Goal: Task Accomplishment & Management: Manage account settings

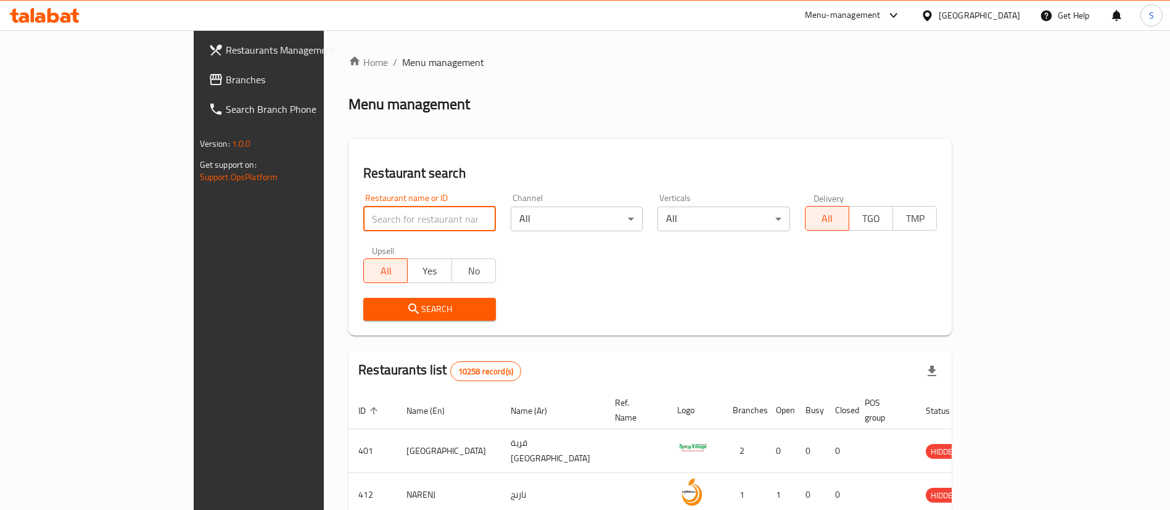
click at [363, 224] on input "search" at bounding box center [429, 219] width 133 height 25
type input "alabdalla"
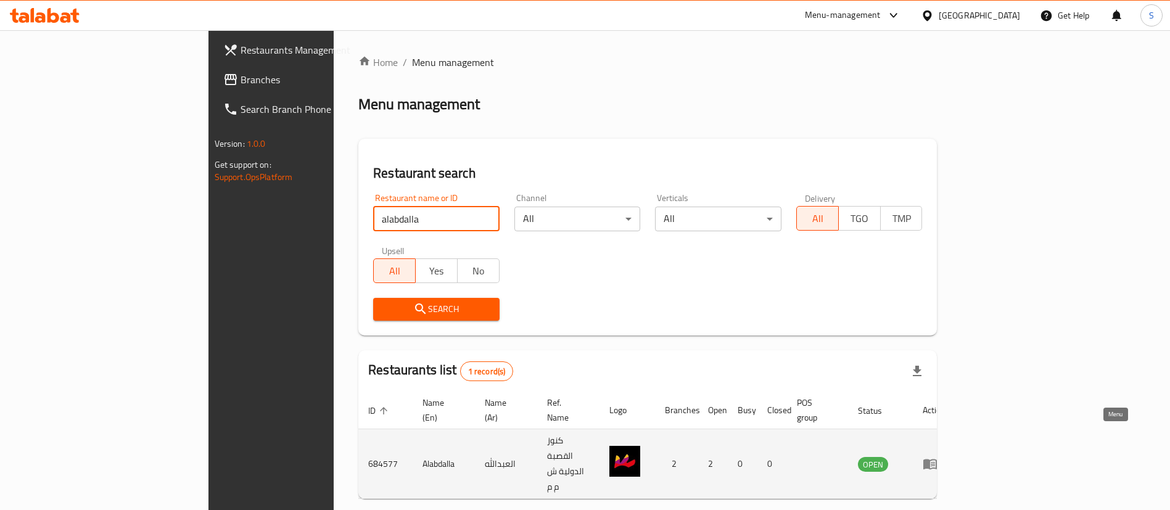
click at [935, 462] on icon "enhanced table" at bounding box center [933, 464] width 4 height 5
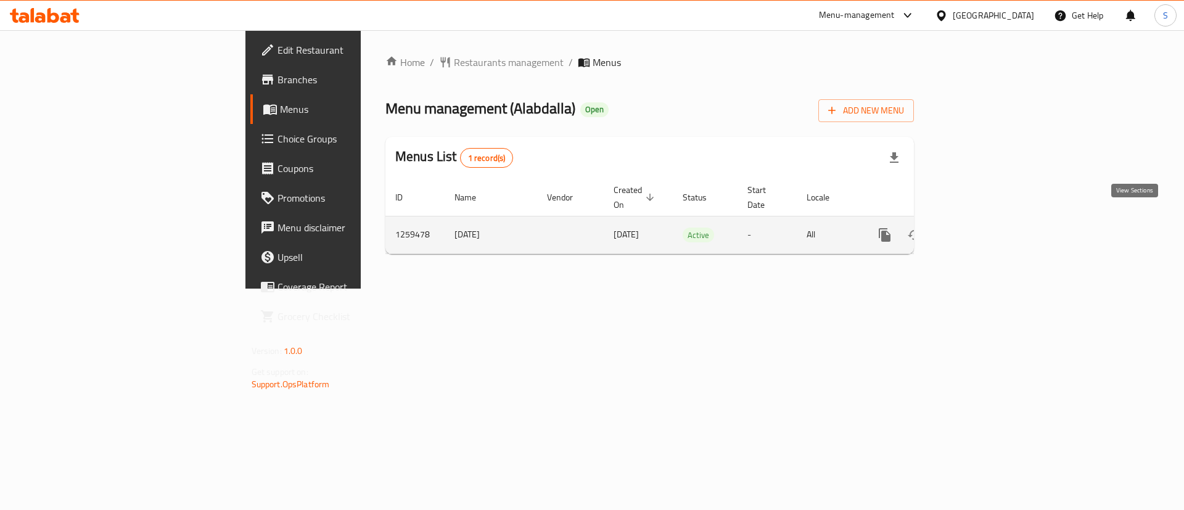
click at [981, 228] on icon "enhanced table" at bounding box center [973, 235] width 15 height 15
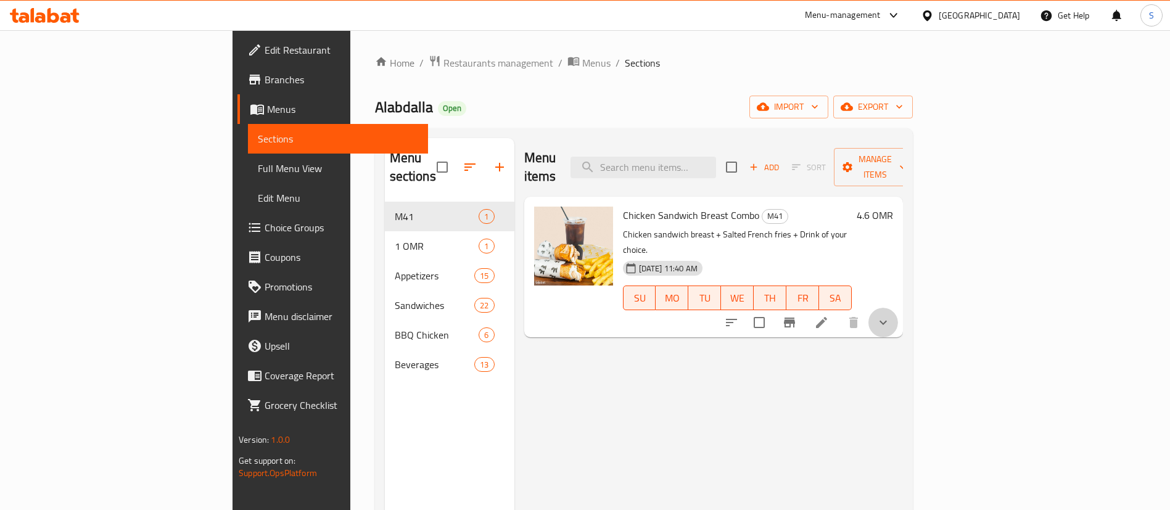
click at [898, 308] on button "show more" at bounding box center [883, 323] width 30 height 30
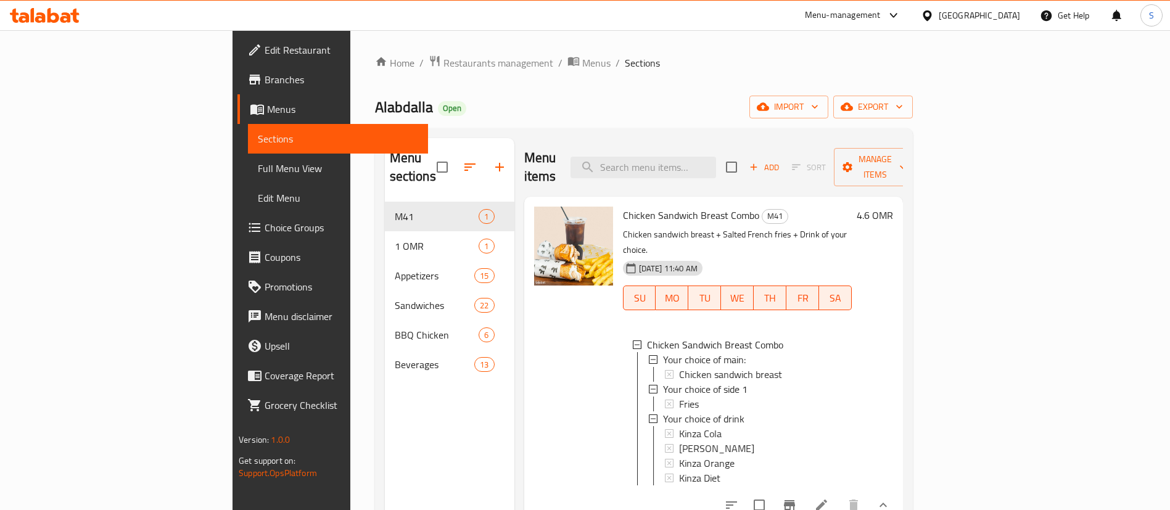
scroll to position [2, 0]
click at [679, 424] on div "Kinza Cola" at bounding box center [760, 431] width 163 height 15
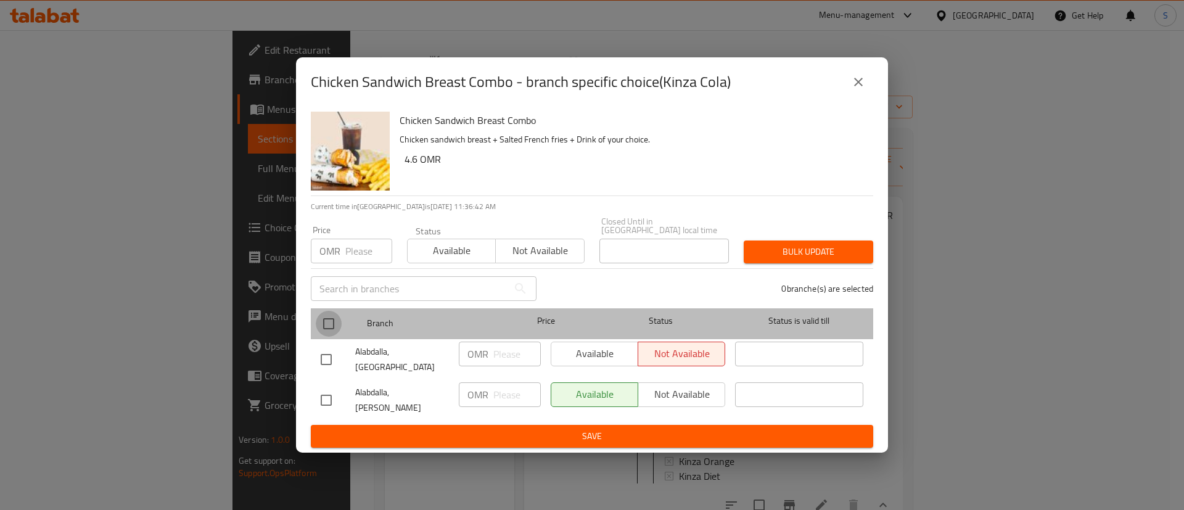
click at [323, 325] on input "checkbox" at bounding box center [329, 324] width 26 height 26
checkbox input "true"
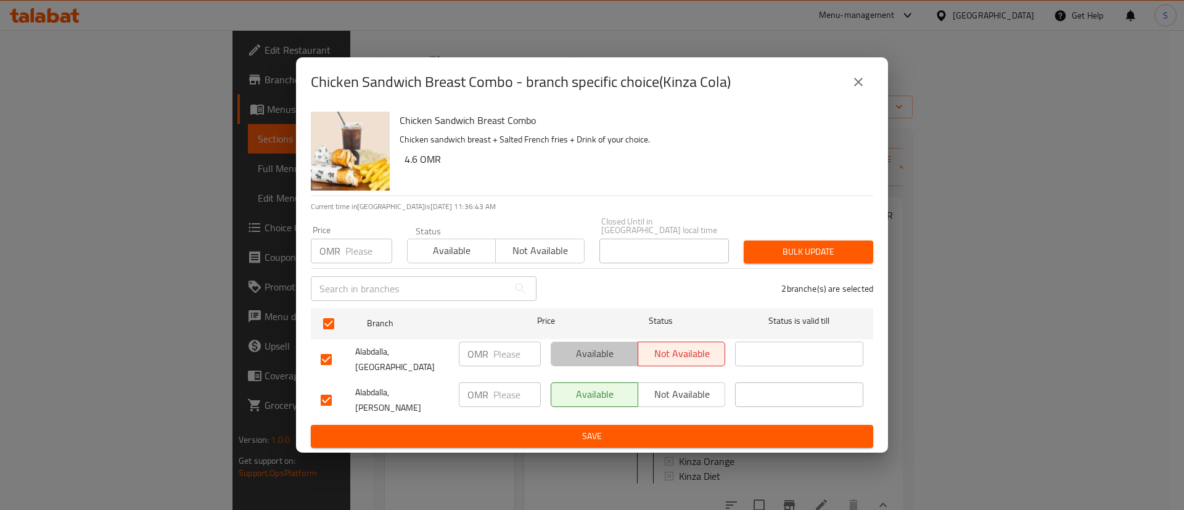
click at [588, 361] on span "Available" at bounding box center [594, 354] width 77 height 18
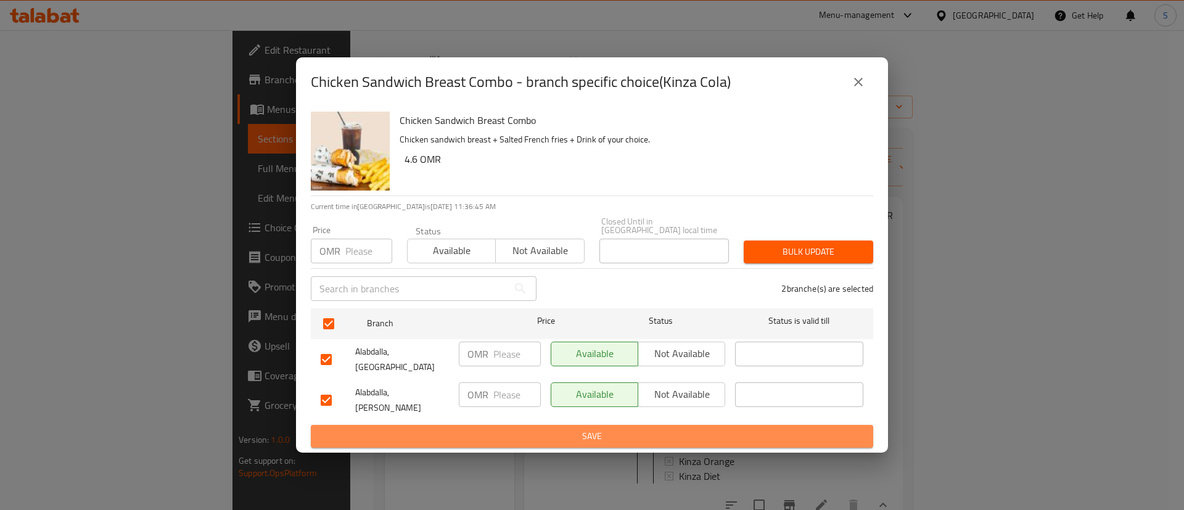
click at [624, 429] on span "Save" at bounding box center [592, 436] width 543 height 15
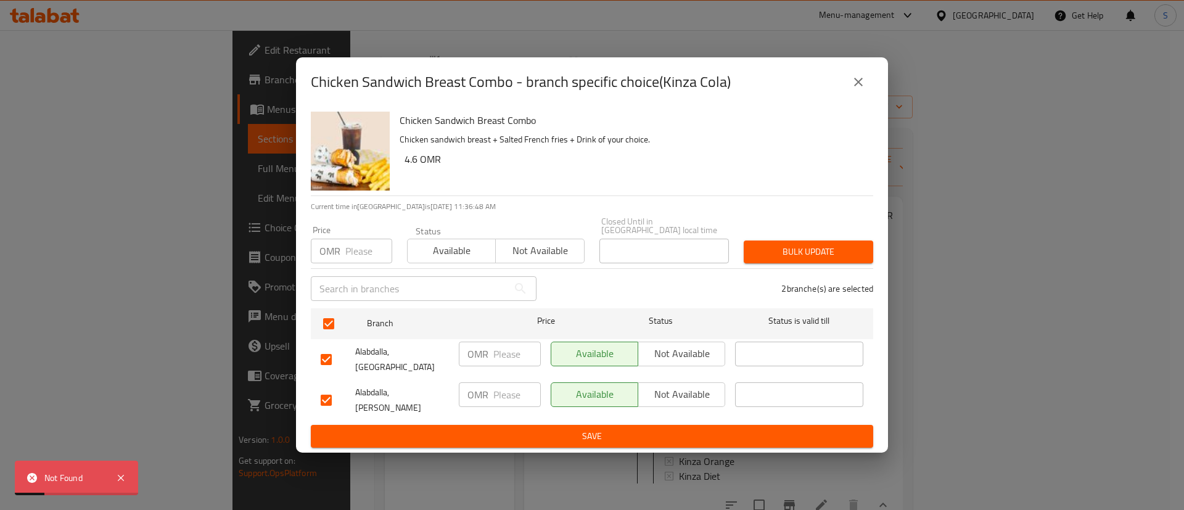
click at [864, 89] on icon "close" at bounding box center [858, 82] width 15 height 15
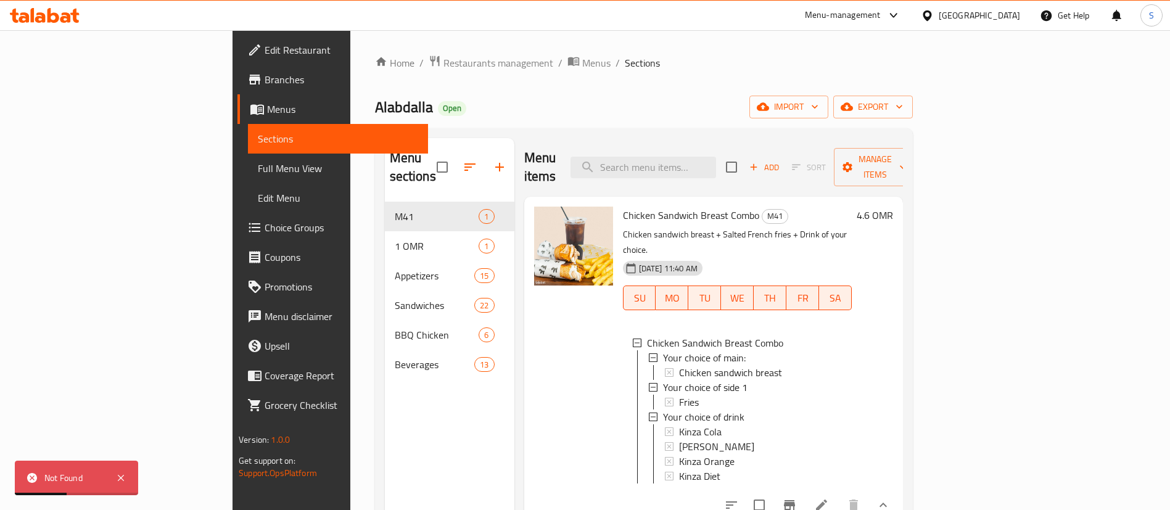
click at [265, 225] on span "Choice Groups" at bounding box center [342, 227] width 154 height 15
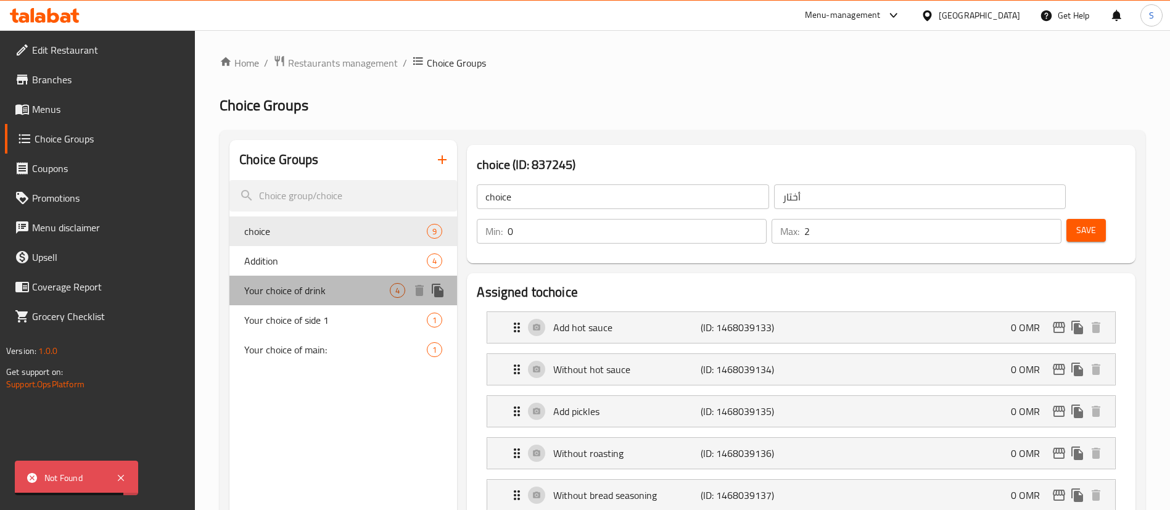
click at [324, 302] on div "Your choice of drink 4" at bounding box center [343, 291] width 228 height 30
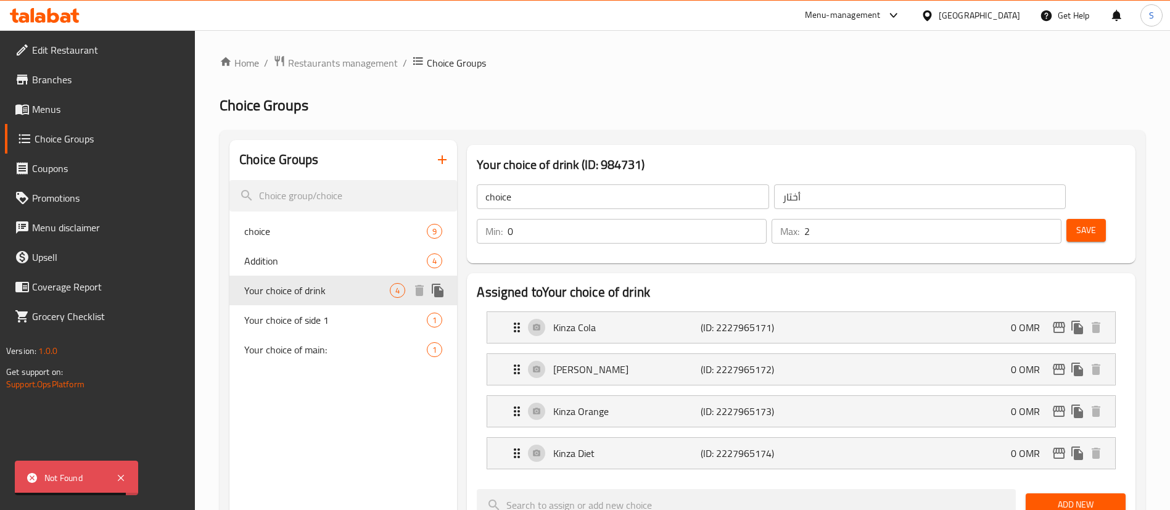
type input "Your choice of drink"
type input "اختيارك من المشروبات"
type input "1"
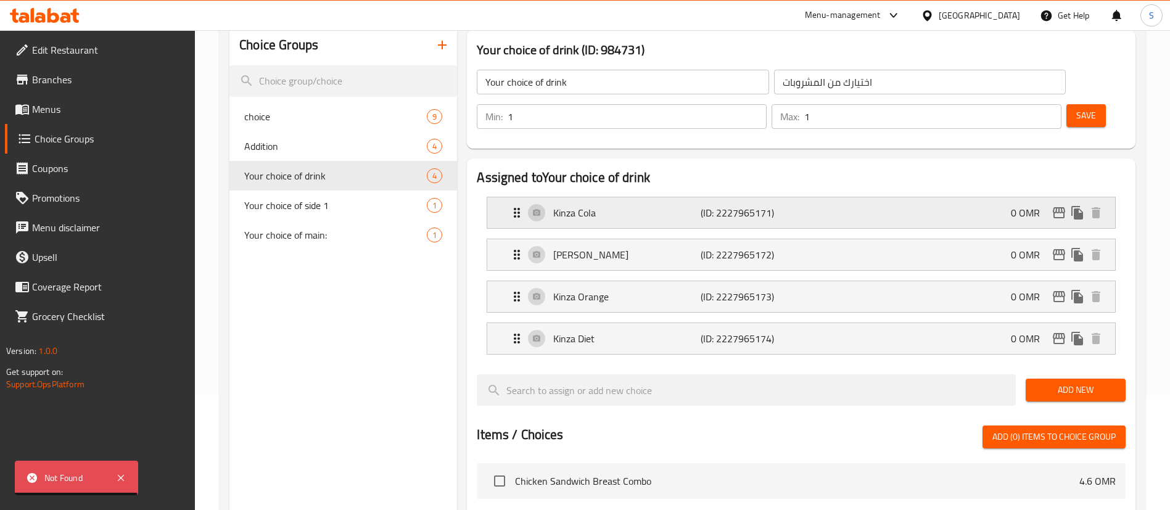
scroll to position [117, 0]
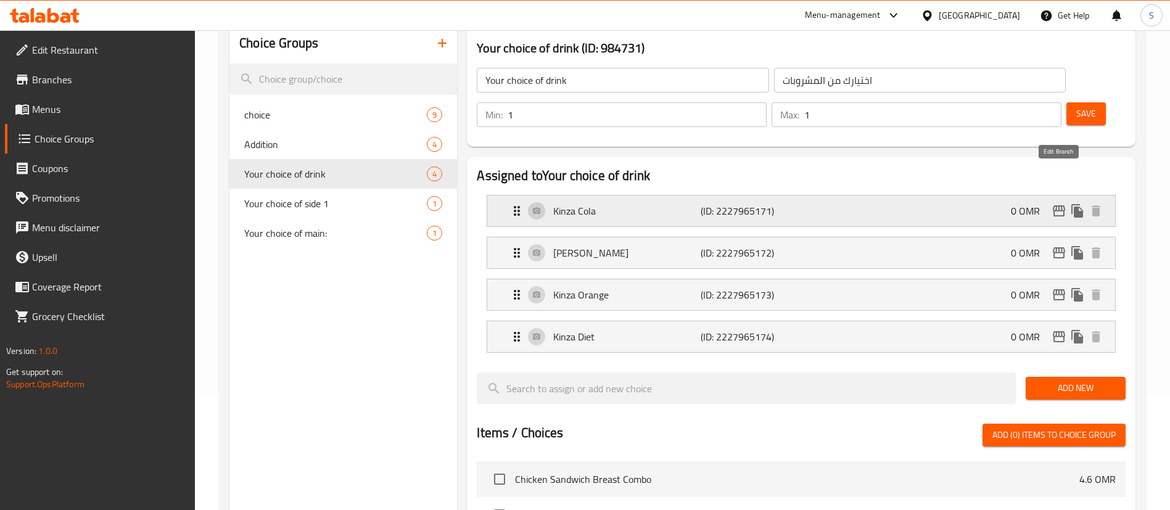
click at [1060, 205] on icon "edit" at bounding box center [1059, 210] width 12 height 11
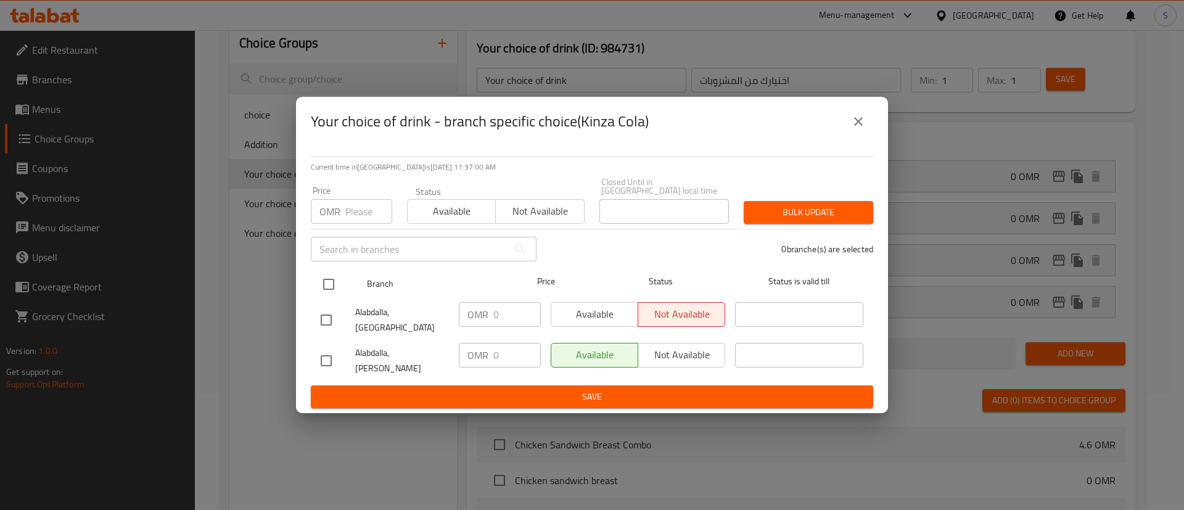
click at [337, 288] on input "checkbox" at bounding box center [329, 284] width 26 height 26
checkbox input "true"
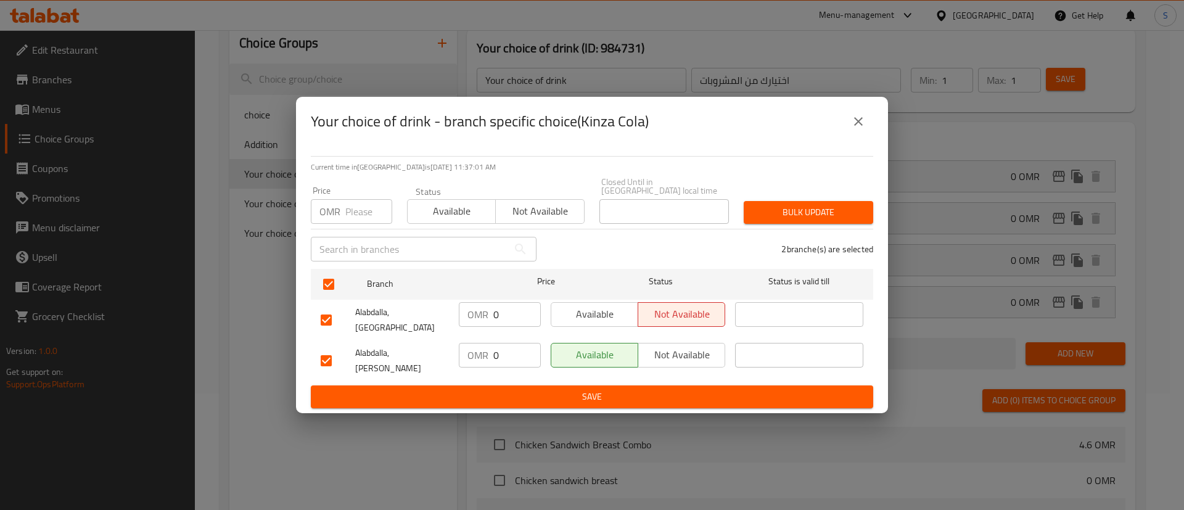
click at [588, 313] on span "Available" at bounding box center [594, 314] width 77 height 18
click at [627, 389] on span "Save" at bounding box center [592, 396] width 543 height 15
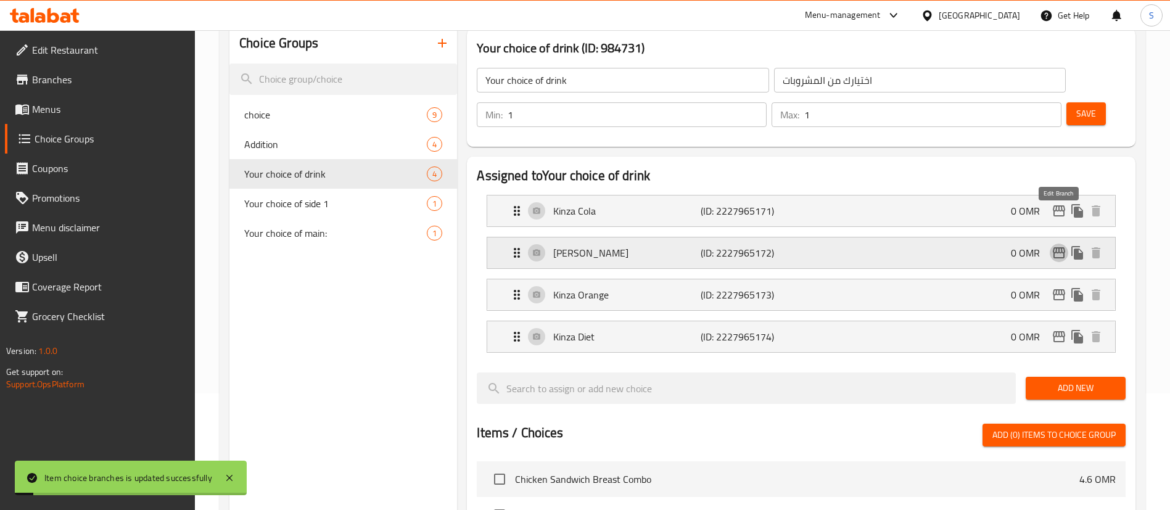
click at [1063, 245] on icon "edit" at bounding box center [1059, 252] width 15 height 15
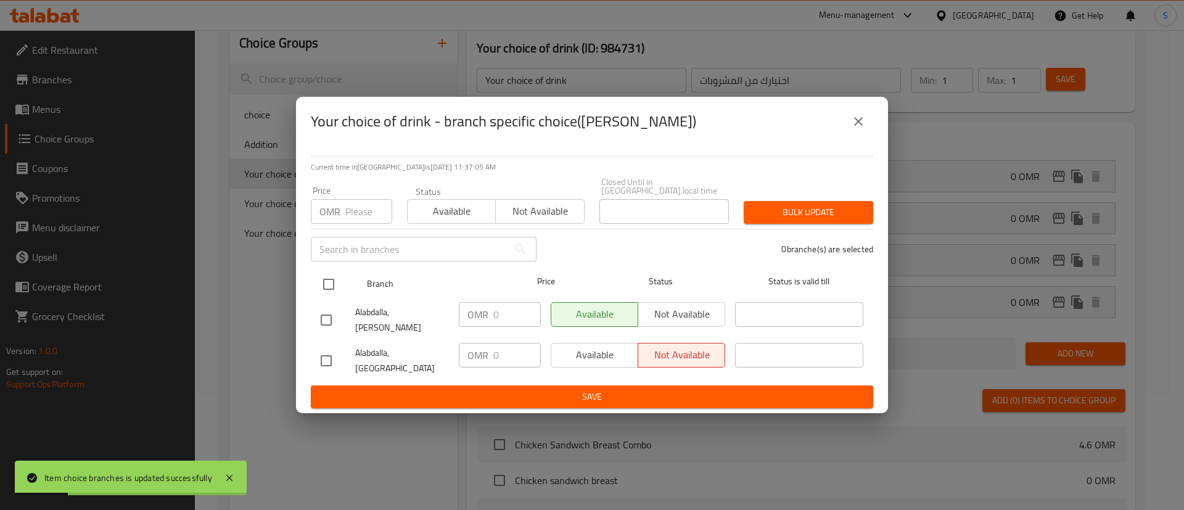
click at [331, 290] on input "checkbox" at bounding box center [329, 284] width 26 height 26
checkbox input "true"
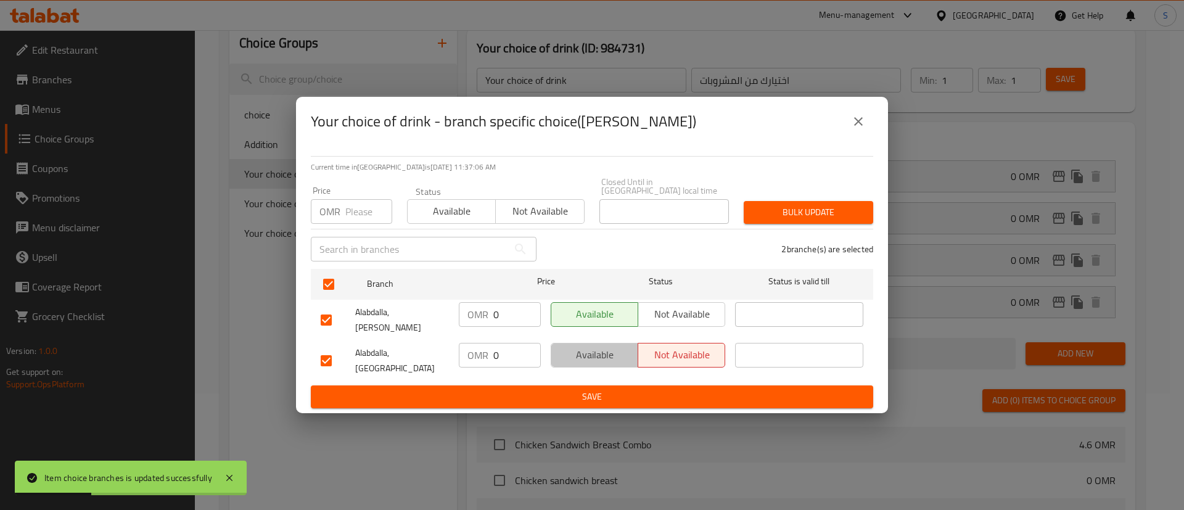
click at [610, 352] on span "Available" at bounding box center [594, 355] width 77 height 18
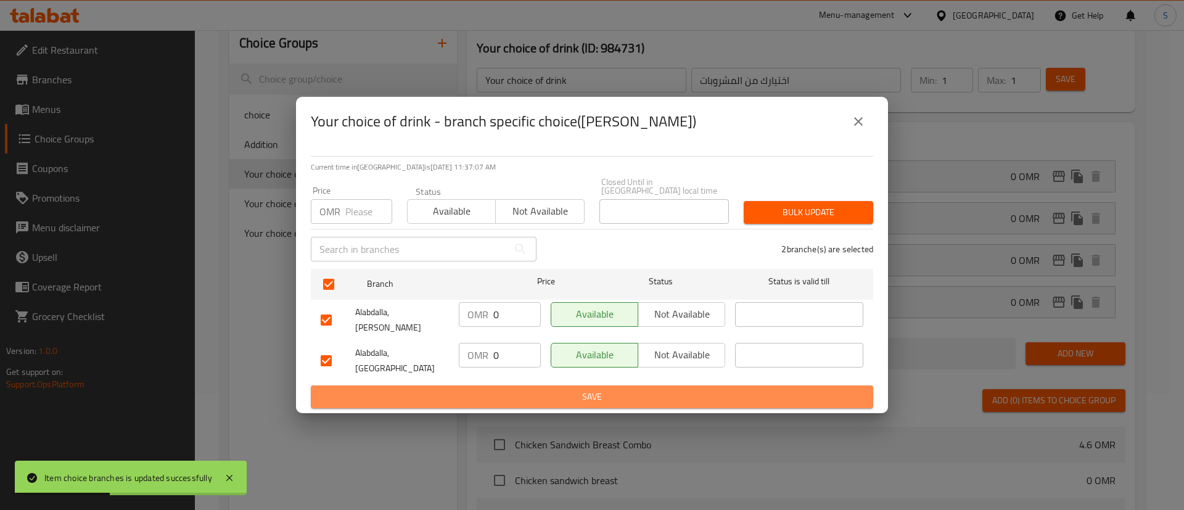
click at [625, 389] on span "Save" at bounding box center [592, 396] width 543 height 15
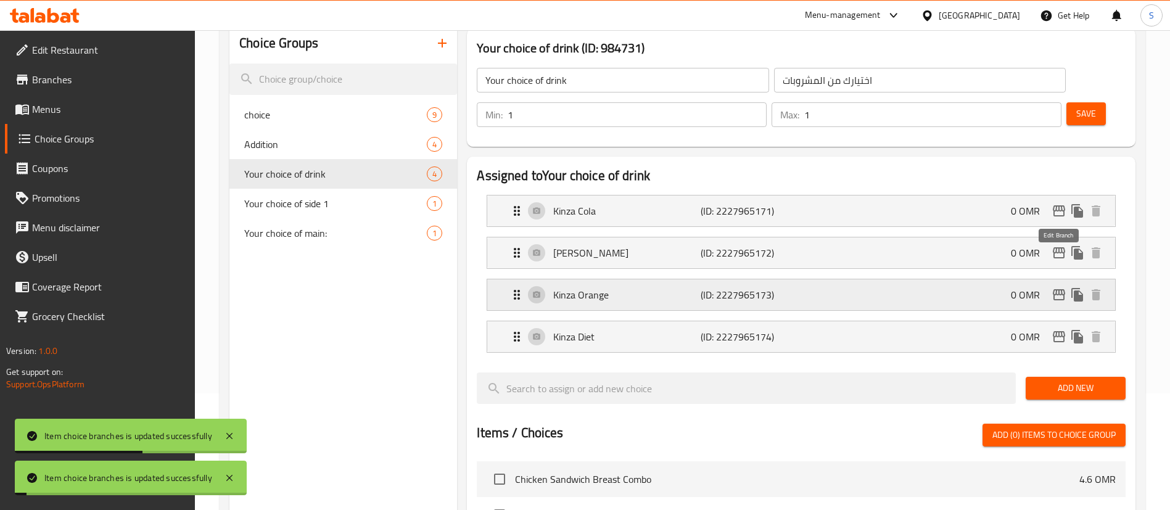
click at [1059, 287] on icon "edit" at bounding box center [1059, 294] width 15 height 15
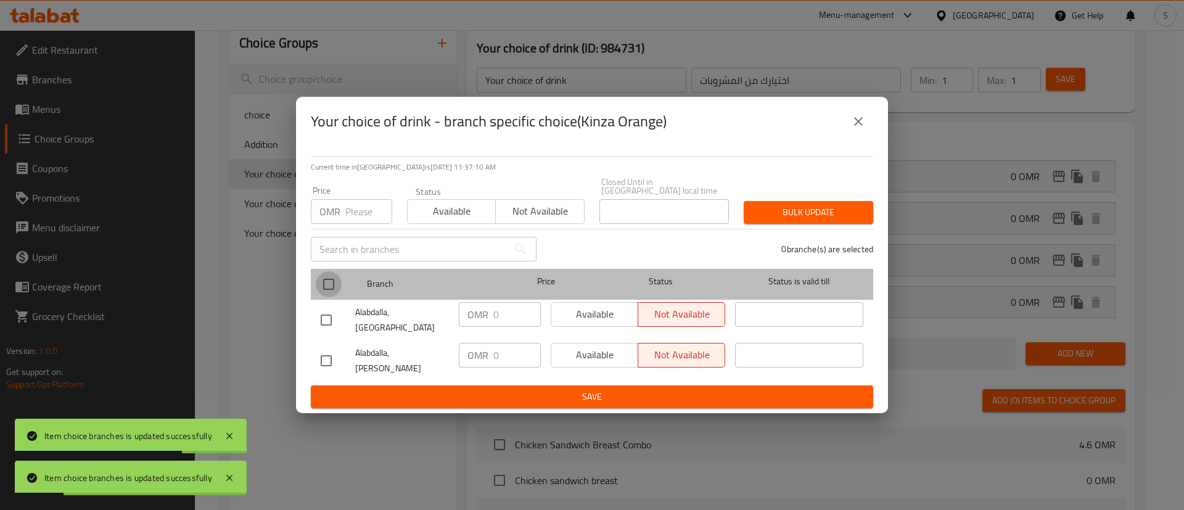
click at [335, 290] on input "checkbox" at bounding box center [329, 284] width 26 height 26
checkbox input "true"
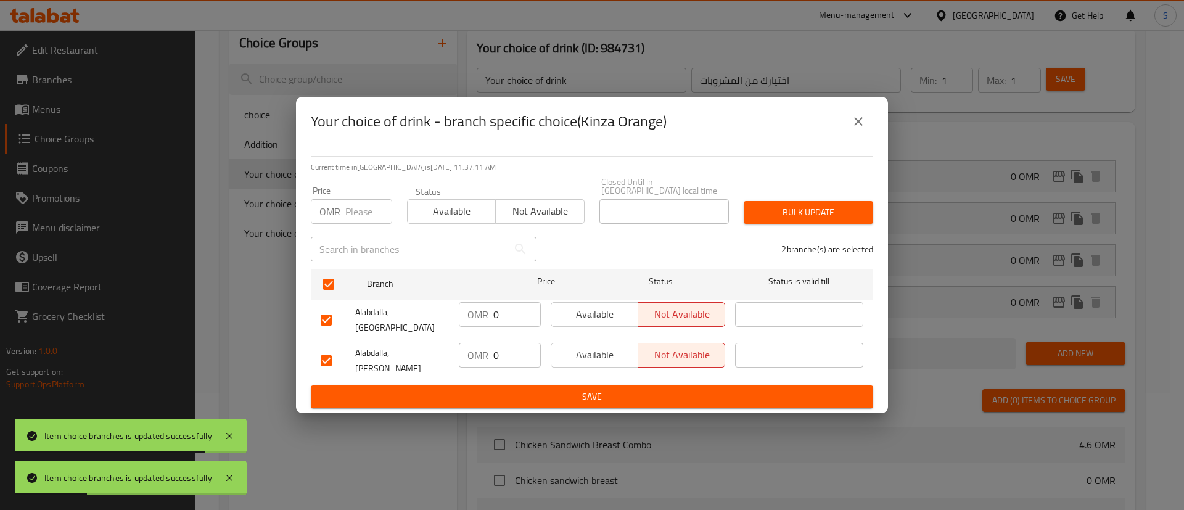
click at [596, 323] on span "Available" at bounding box center [594, 314] width 77 height 18
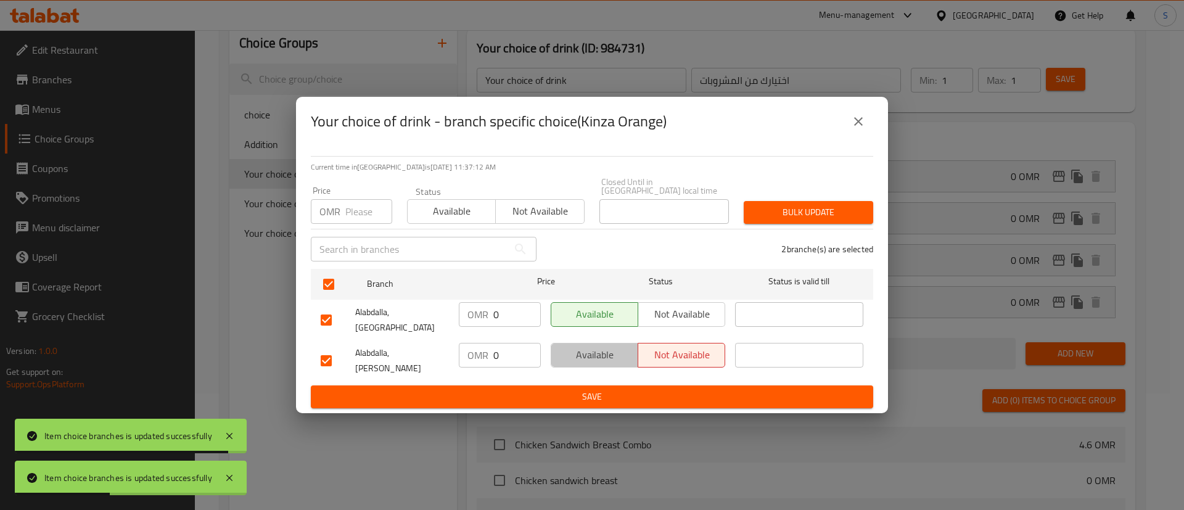
click at [613, 356] on span "Available" at bounding box center [594, 355] width 77 height 18
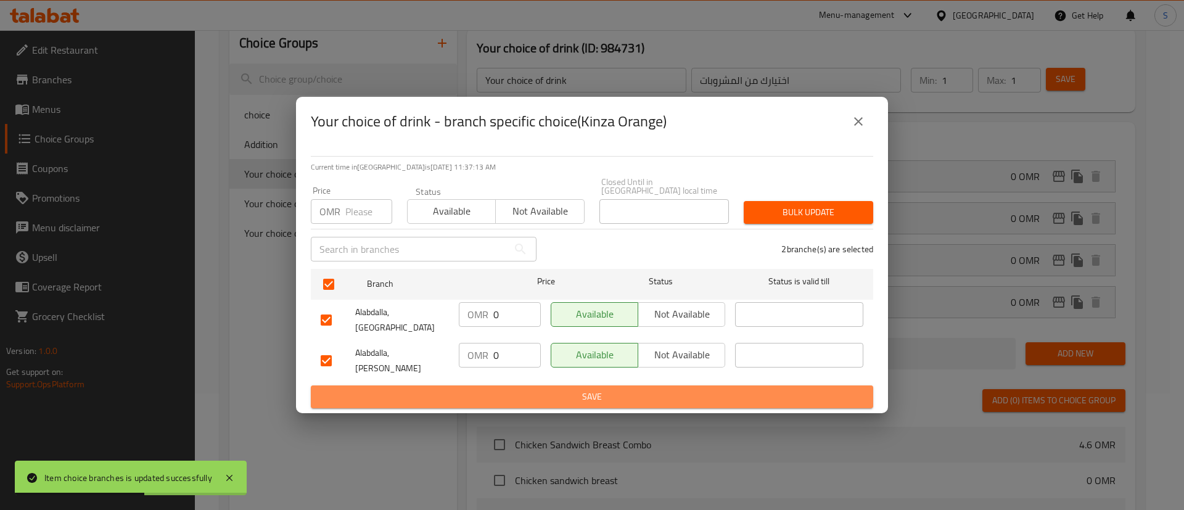
click at [649, 389] on span "Save" at bounding box center [592, 396] width 543 height 15
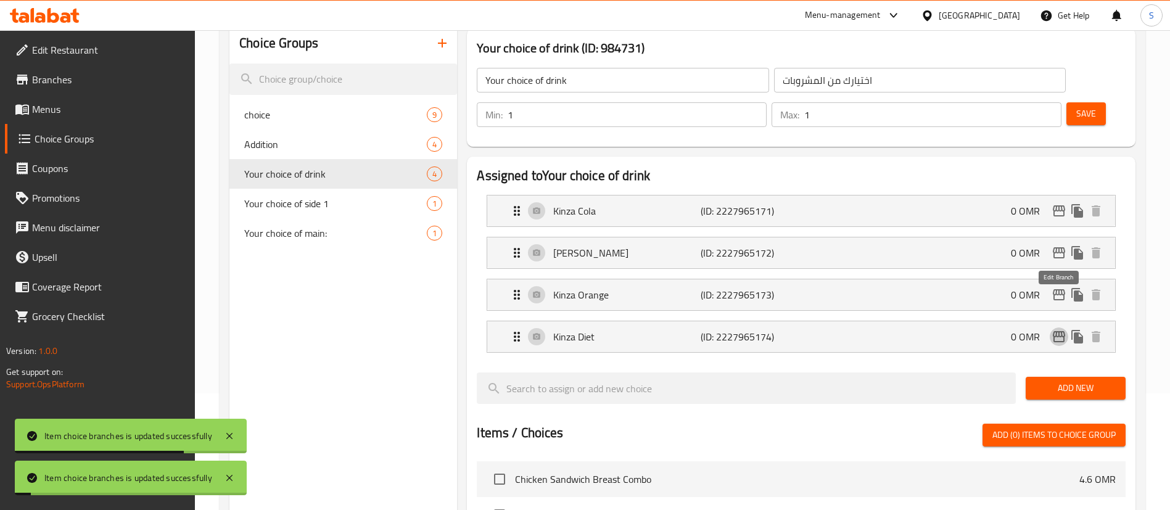
click at [1058, 331] on icon "edit" at bounding box center [1059, 336] width 12 height 11
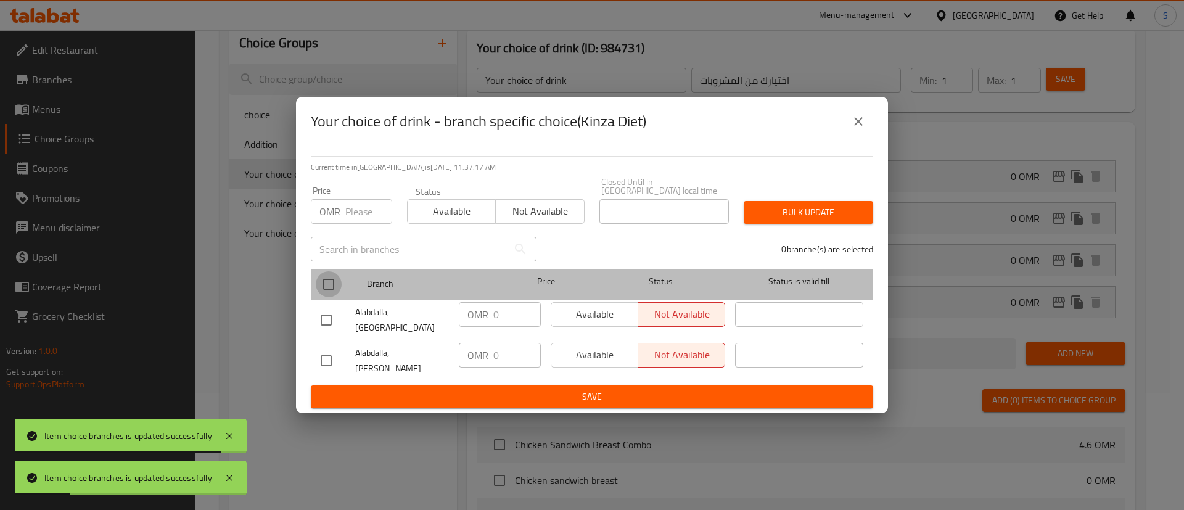
click at [327, 288] on input "checkbox" at bounding box center [329, 284] width 26 height 26
checkbox input "true"
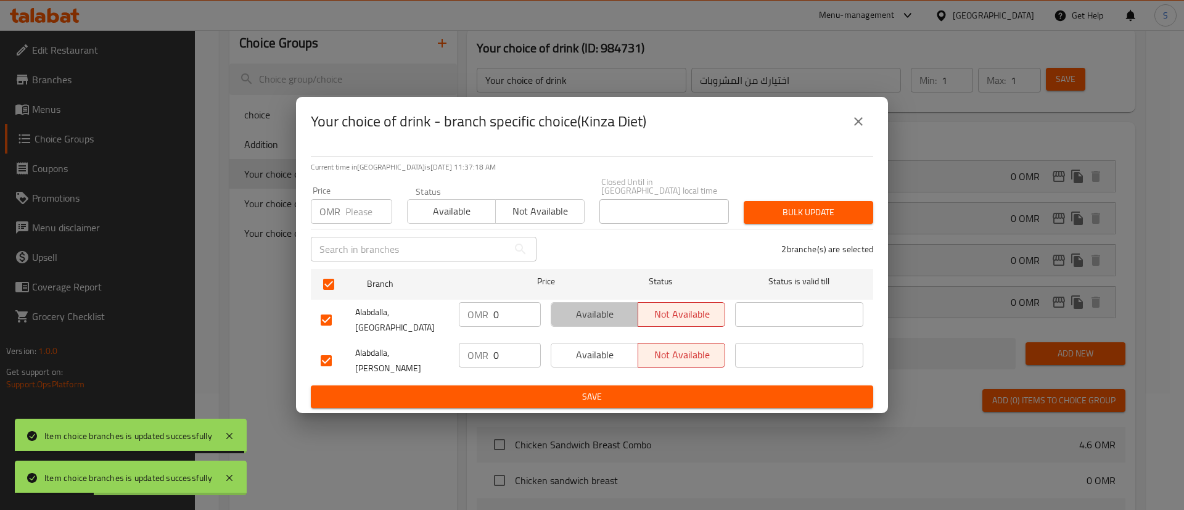
click at [586, 315] on span "Available" at bounding box center [594, 314] width 77 height 18
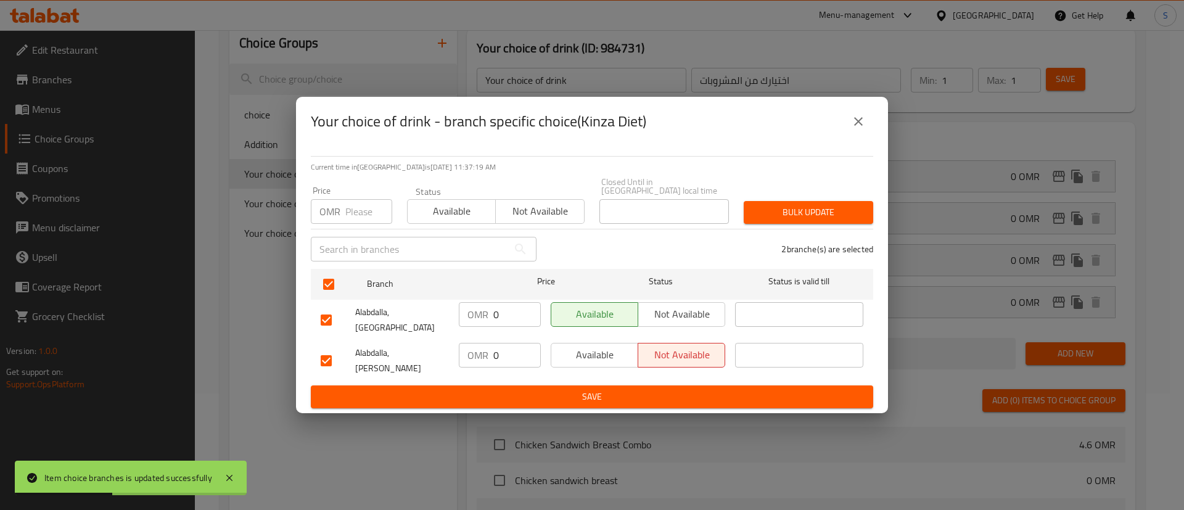
click at [602, 350] on span "Available" at bounding box center [594, 355] width 77 height 18
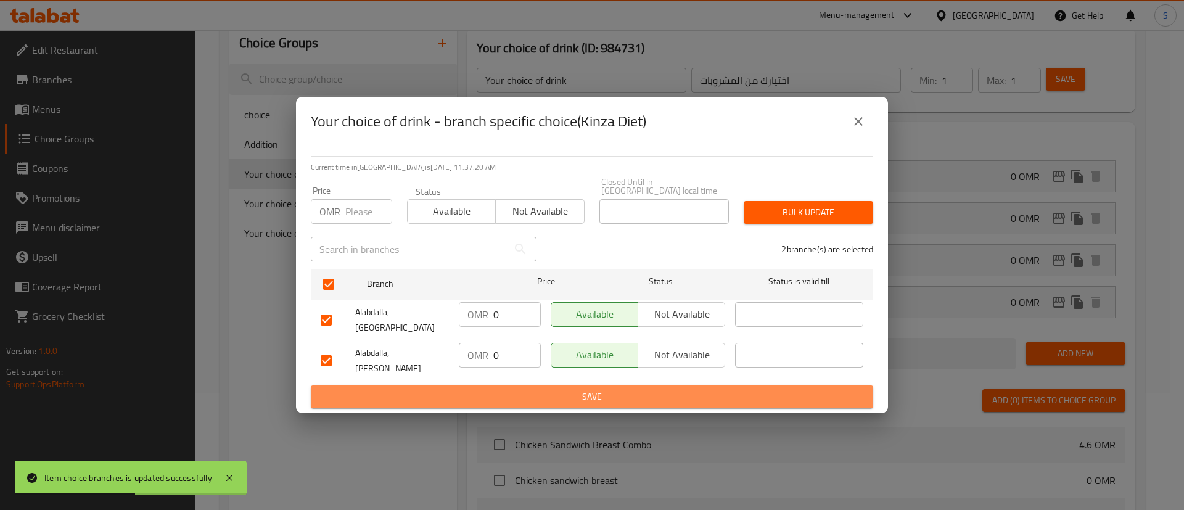
click at [618, 389] on span "Save" at bounding box center [592, 396] width 543 height 15
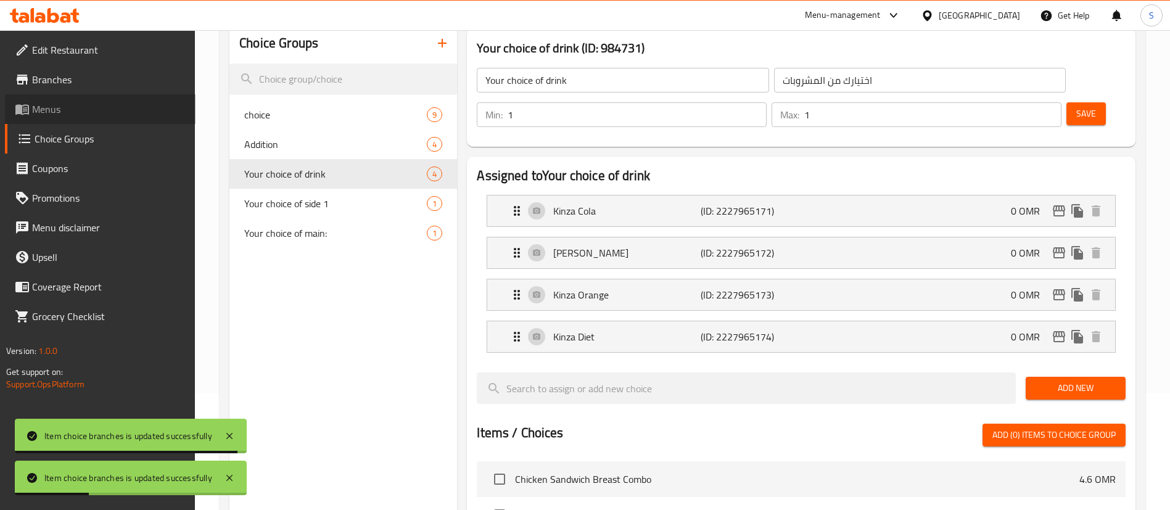
click at [91, 113] on span "Menus" at bounding box center [109, 109] width 154 height 15
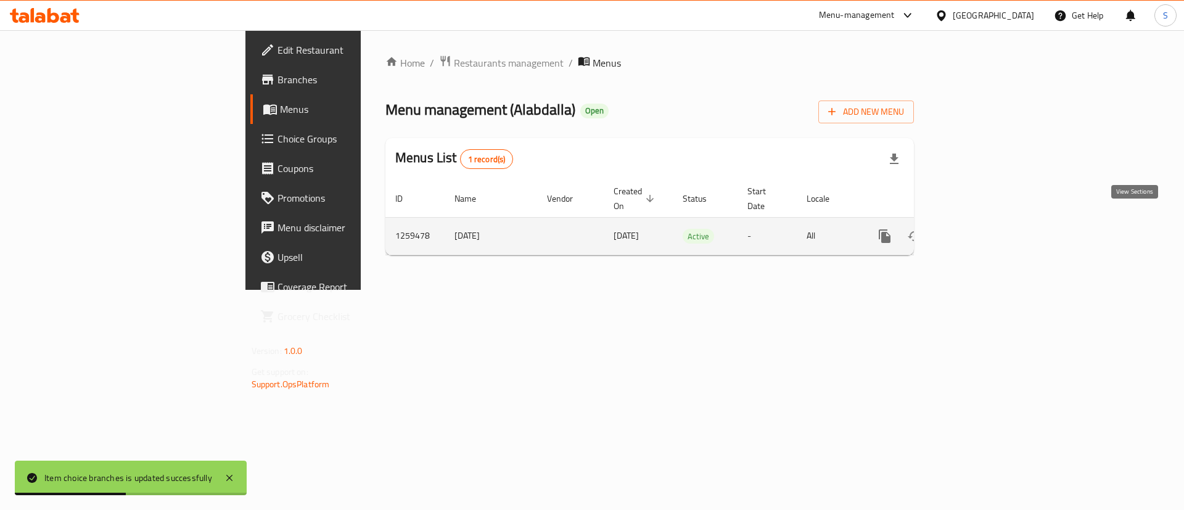
click at [981, 229] on icon "enhanced table" at bounding box center [973, 236] width 15 height 15
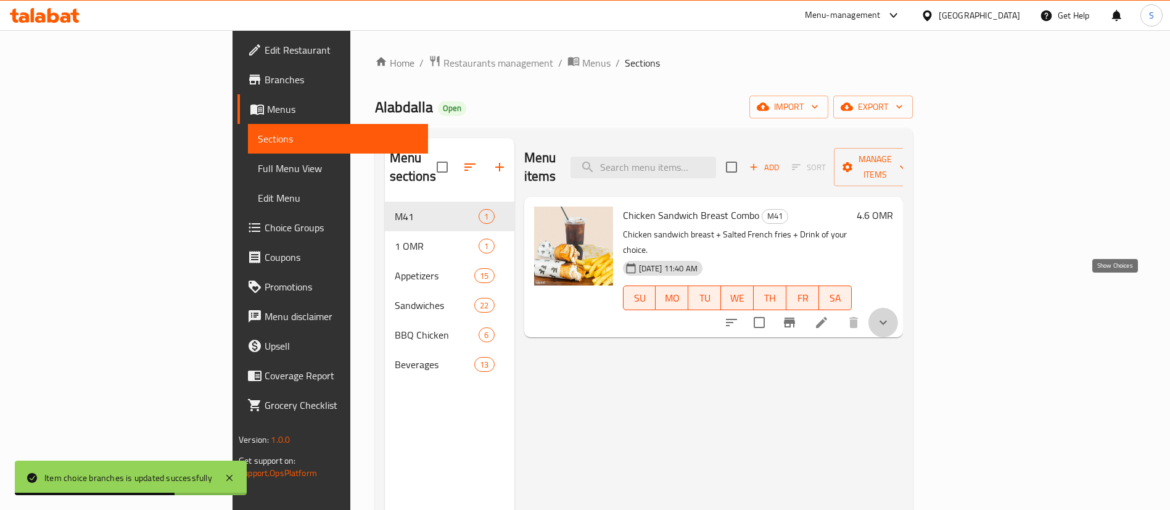
click at [891, 315] on icon "show more" at bounding box center [883, 322] width 15 height 15
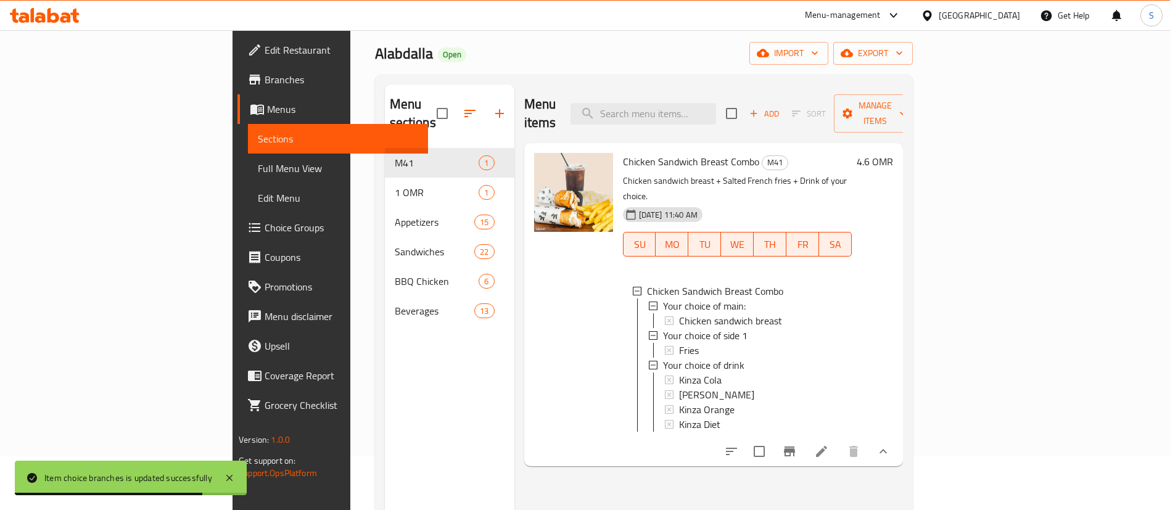
scroll to position [57, 0]
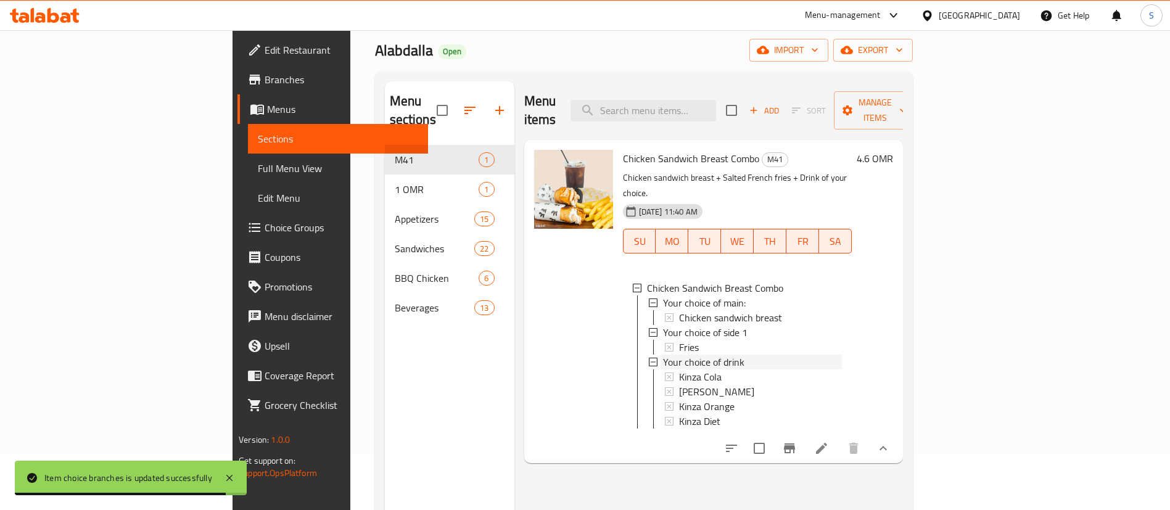
click at [663, 355] on span "Your choice of drink" at bounding box center [703, 362] width 81 height 15
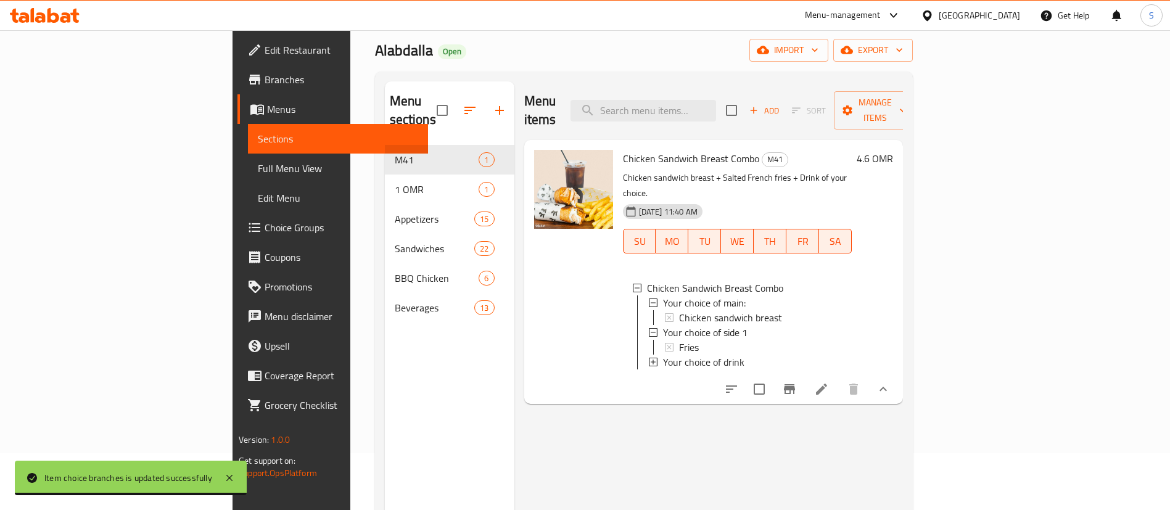
click at [663, 355] on span "Your choice of drink" at bounding box center [703, 362] width 81 height 15
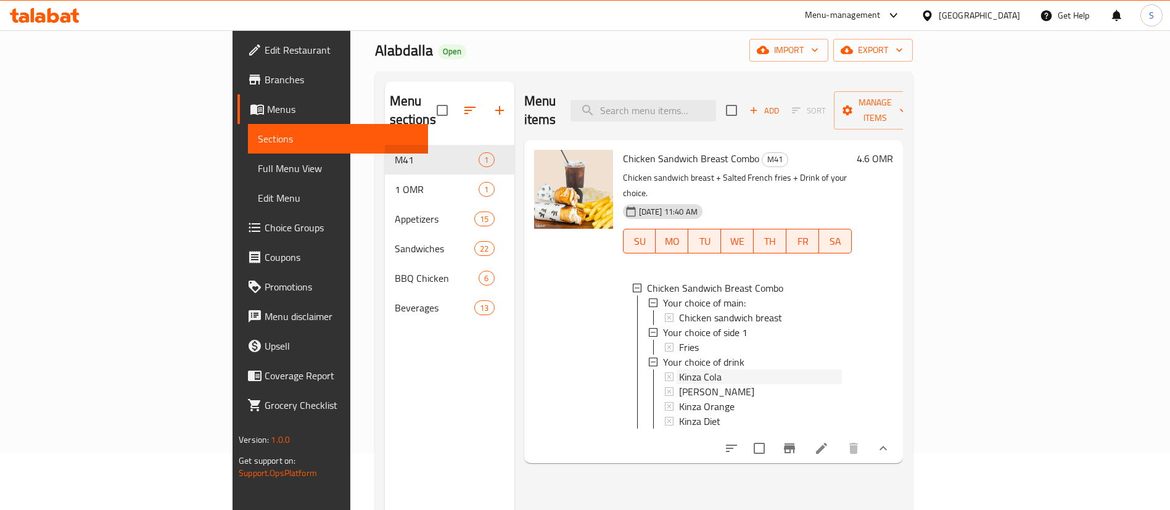
click at [679, 369] on div "Kinza Cola" at bounding box center [760, 376] width 163 height 15
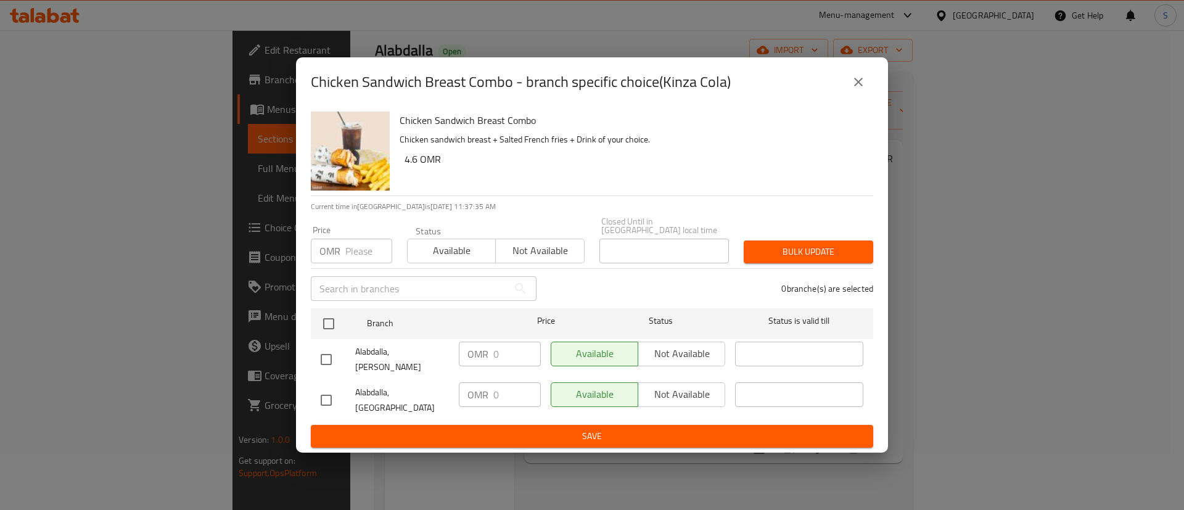
click at [859, 89] on icon "close" at bounding box center [858, 82] width 15 height 15
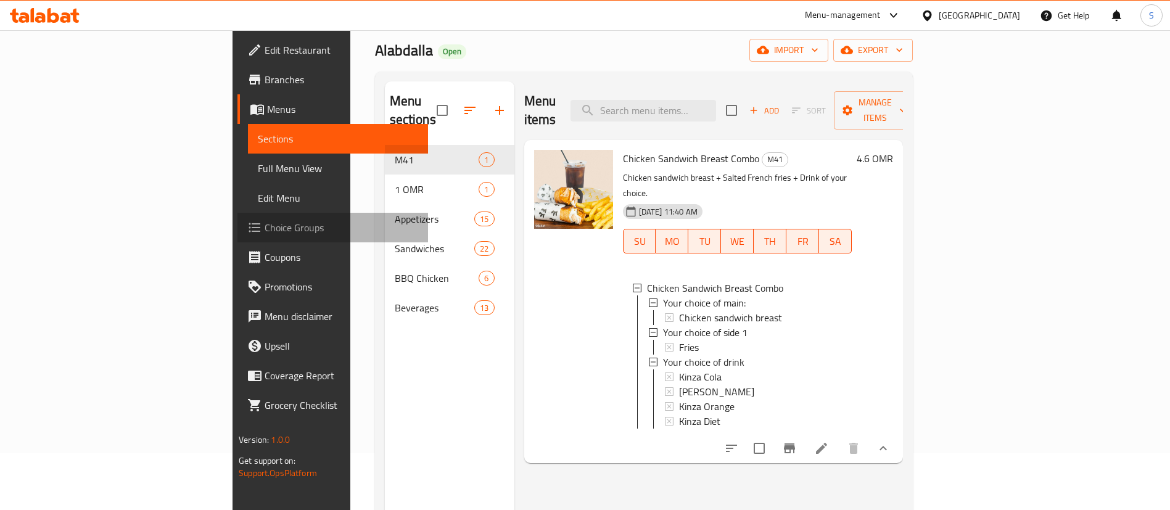
click at [265, 226] on span "Choice Groups" at bounding box center [342, 227] width 154 height 15
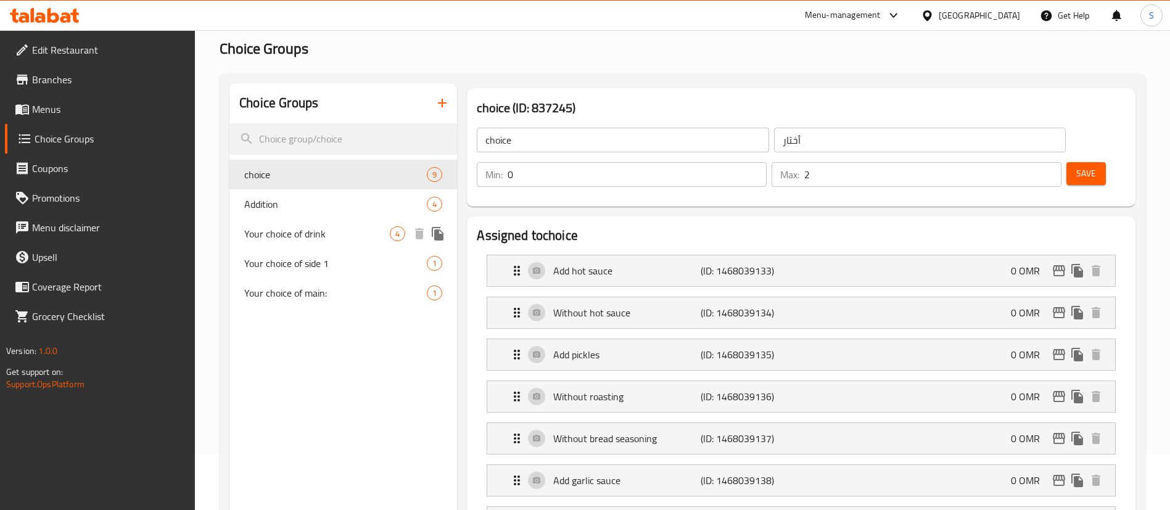
click at [334, 235] on span "Your choice of drink" at bounding box center [317, 233] width 146 height 15
type input "Your choice of drink"
type input "اختيارك من المشروبات"
type input "1"
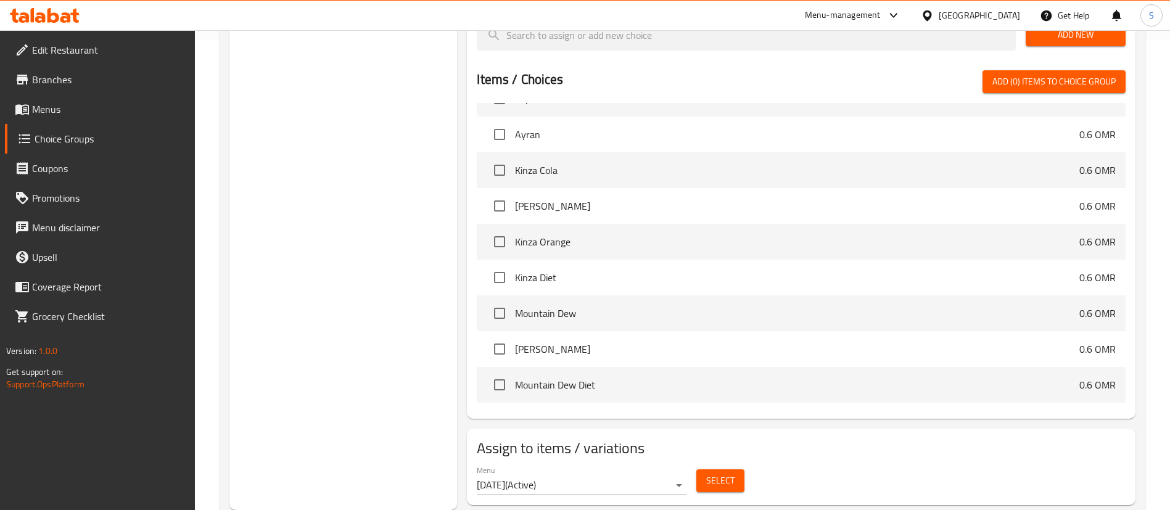
scroll to position [2458, 0]
click at [499, 337] on input "checkbox" at bounding box center [500, 350] width 26 height 26
checkbox input "true"
click at [501, 373] on input "checkbox" at bounding box center [500, 386] width 26 height 26
checkbox input "true"
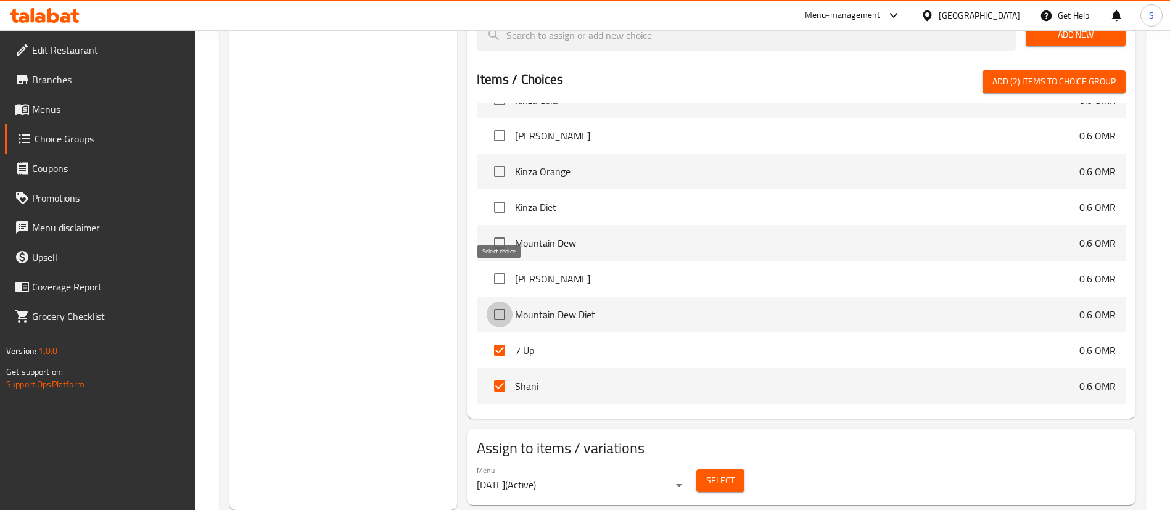
click at [498, 302] on input "checkbox" at bounding box center [500, 315] width 26 height 26
checkbox input "true"
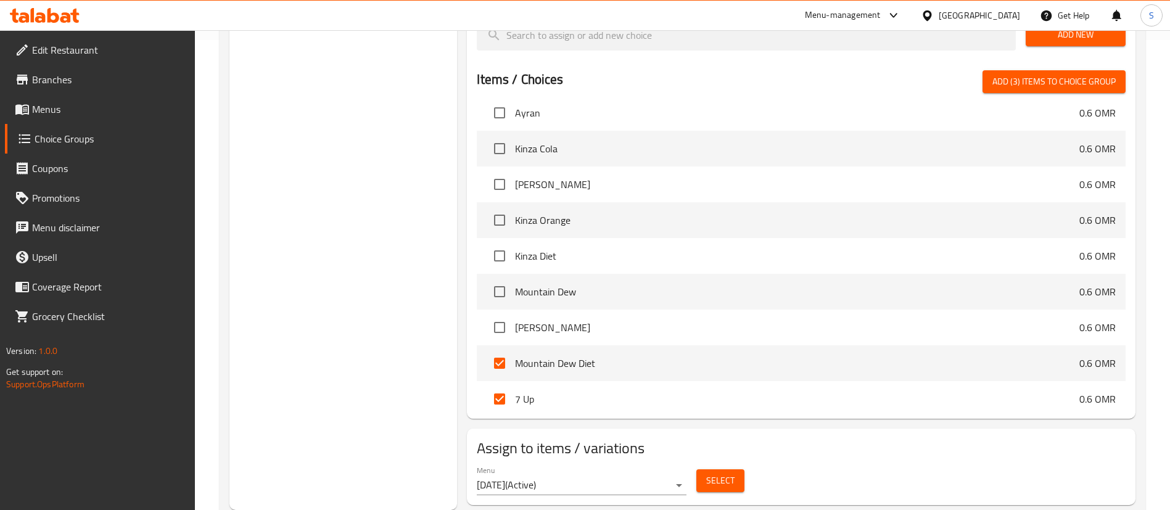
scroll to position [2408, 0]
click at [498, 316] on input "checkbox" at bounding box center [500, 329] width 26 height 26
checkbox input "true"
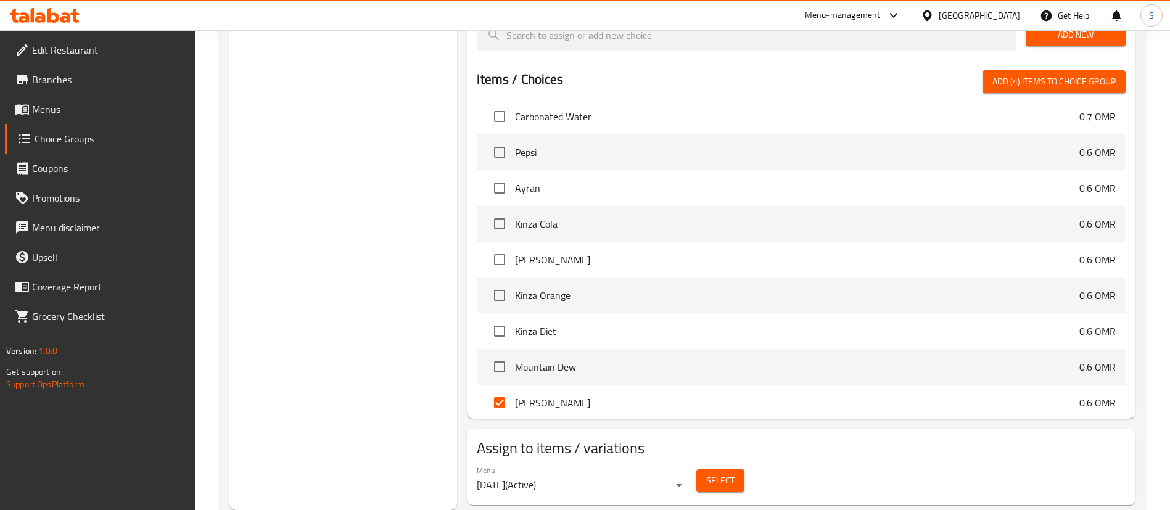
scroll to position [2332, 0]
click at [498, 142] on input "checkbox" at bounding box center [500, 155] width 26 height 26
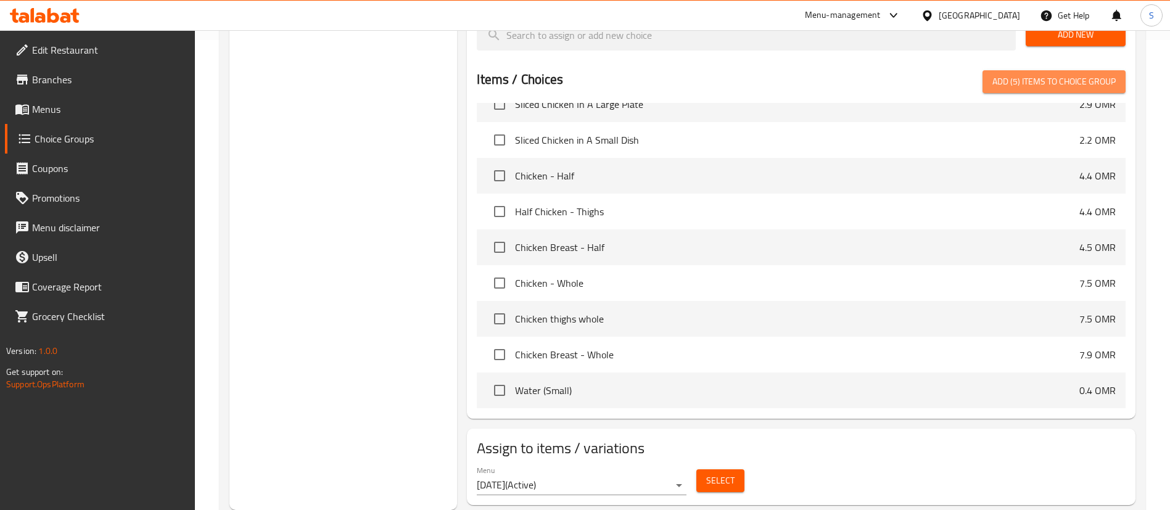
click at [1055, 74] on span "Add (5) items to choice group" at bounding box center [1053, 81] width 123 height 15
checkbox input "false"
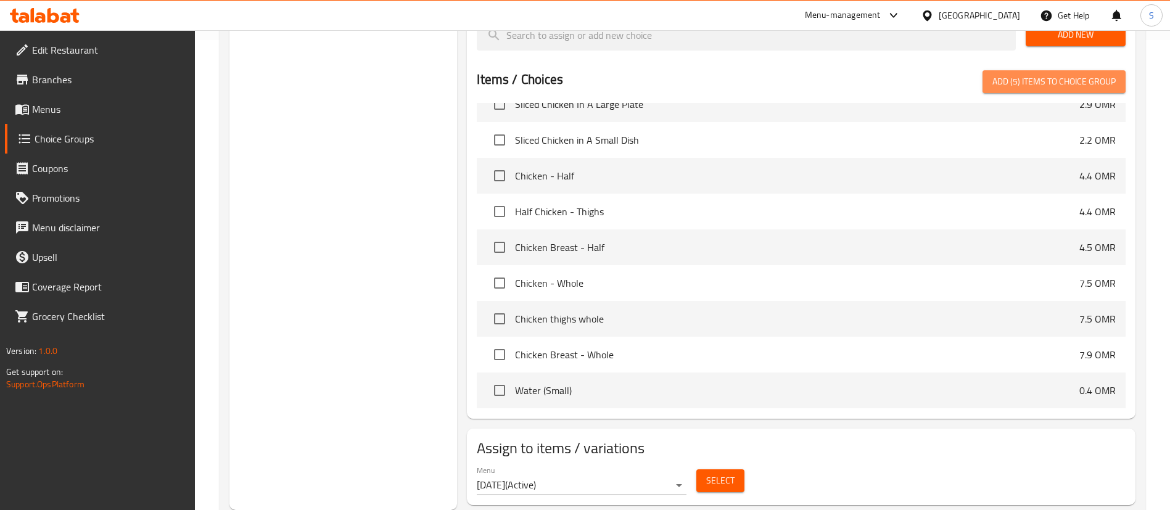
checkbox input "false"
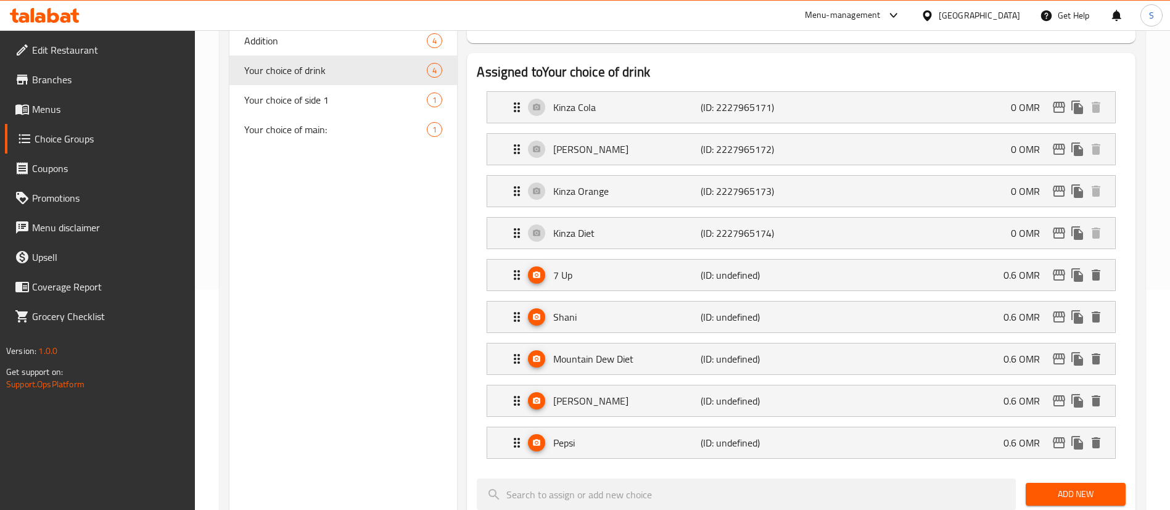
scroll to position [215, 0]
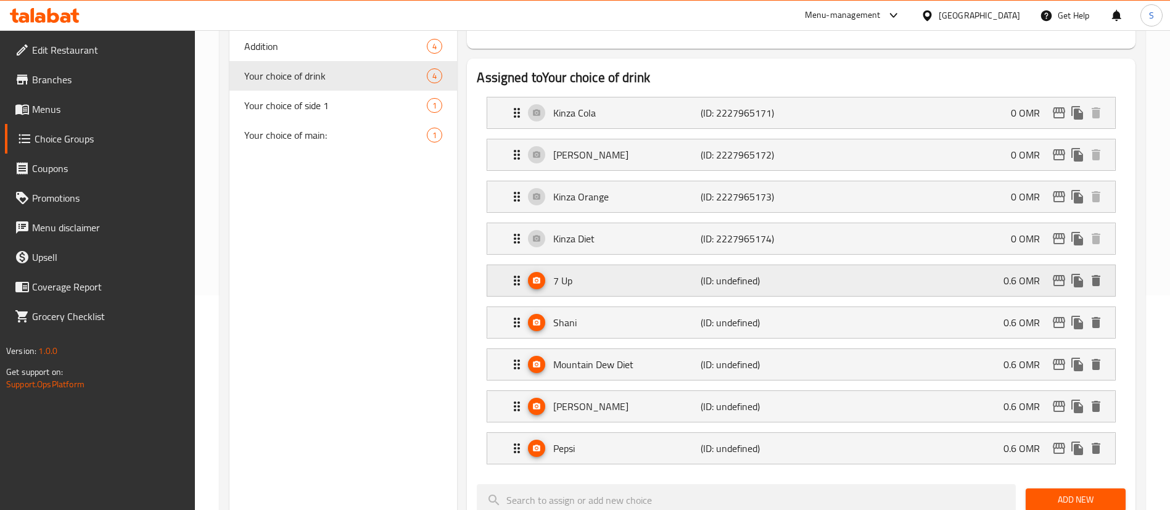
click at [942, 265] on div "7 Up (ID: undefined) 0.6 OMR" at bounding box center [804, 280] width 591 height 31
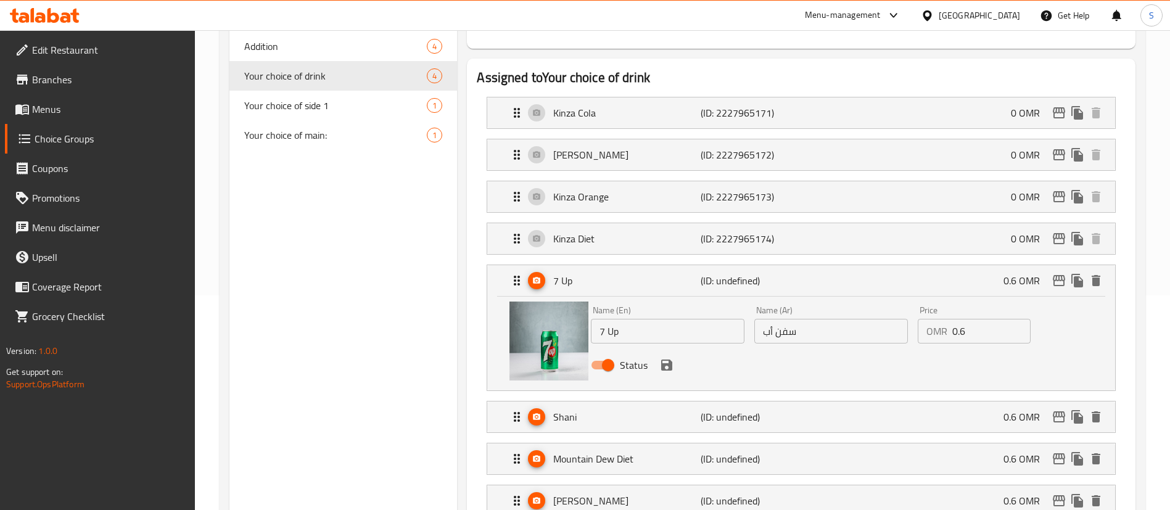
click at [970, 319] on input "0.6" at bounding box center [991, 331] width 78 height 25
click at [666, 360] on icon "save" at bounding box center [666, 365] width 11 height 11
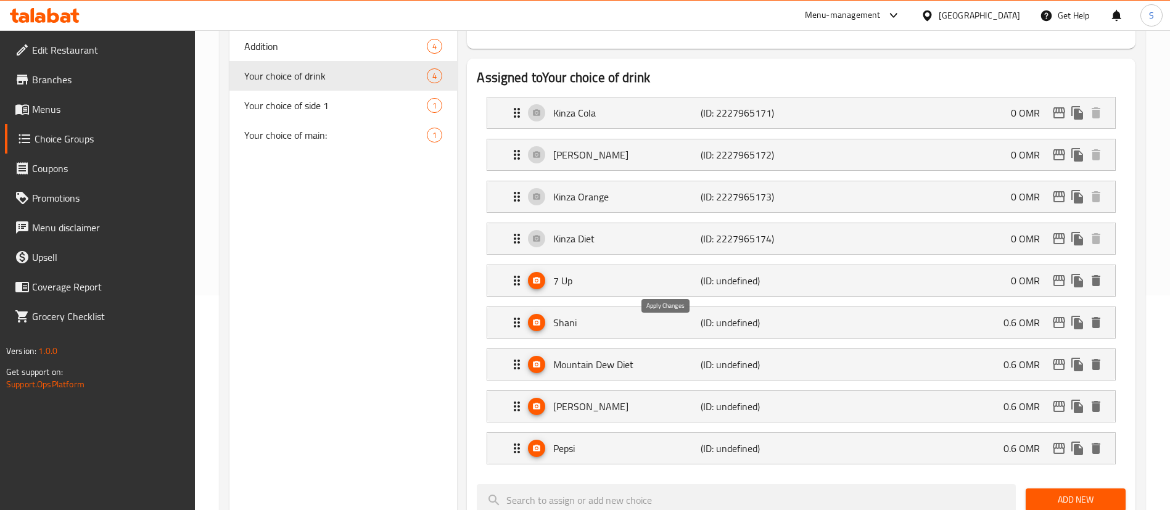
type input "0"
click at [1018, 315] on p "0.6 OMR" at bounding box center [1026, 322] width 46 height 15
click at [1008, 315] on p "0.6 OMR" at bounding box center [1026, 322] width 46 height 15
click at [987, 307] on div "Shani (ID: undefined) 0.6 OMR" at bounding box center [804, 322] width 591 height 31
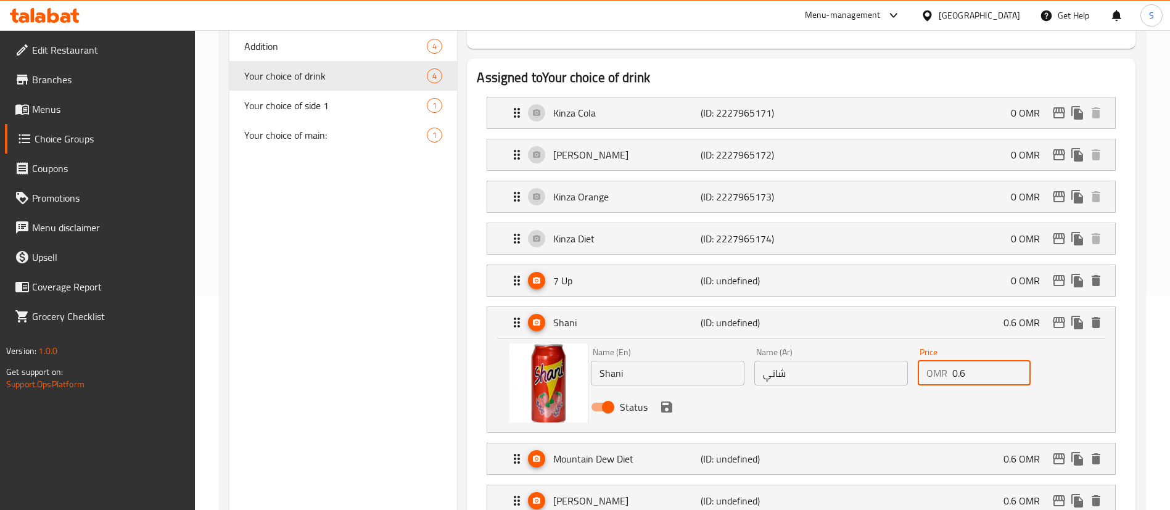
click at [976, 361] on input "0.6" at bounding box center [991, 373] width 78 height 25
click at [667, 402] on icon "save" at bounding box center [666, 407] width 11 height 11
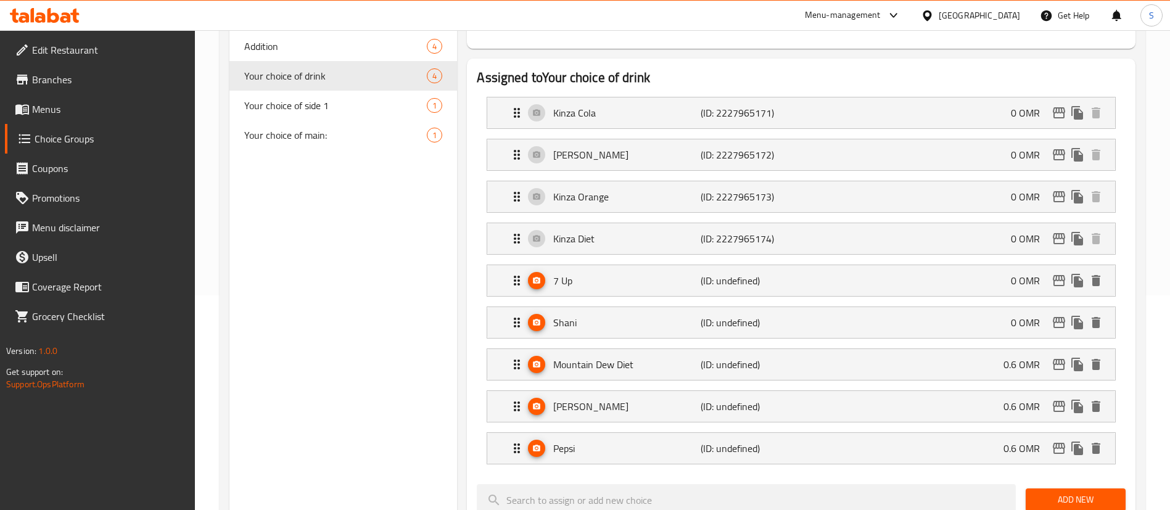
type input "0"
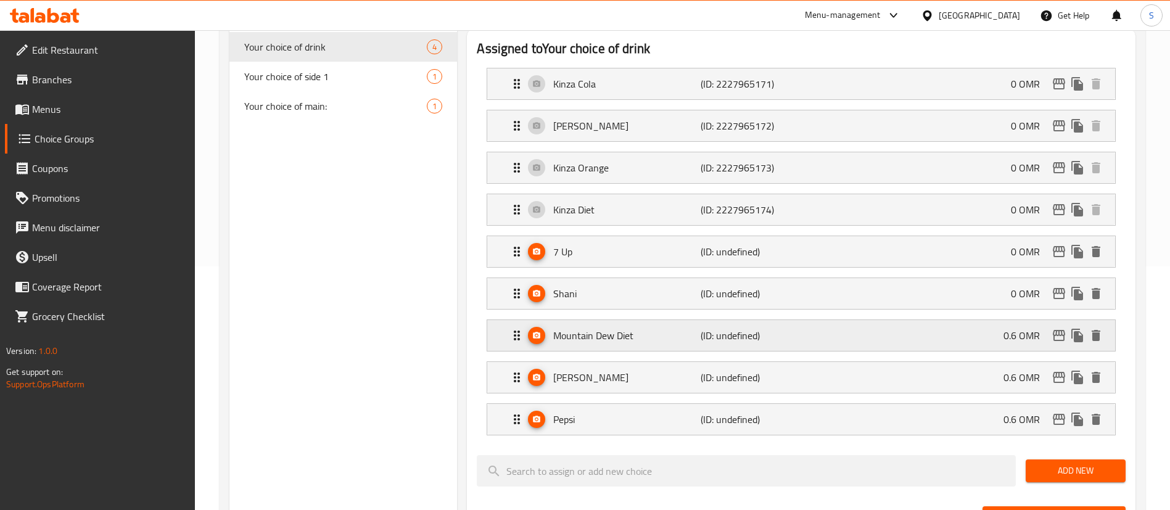
scroll to position [248, 0]
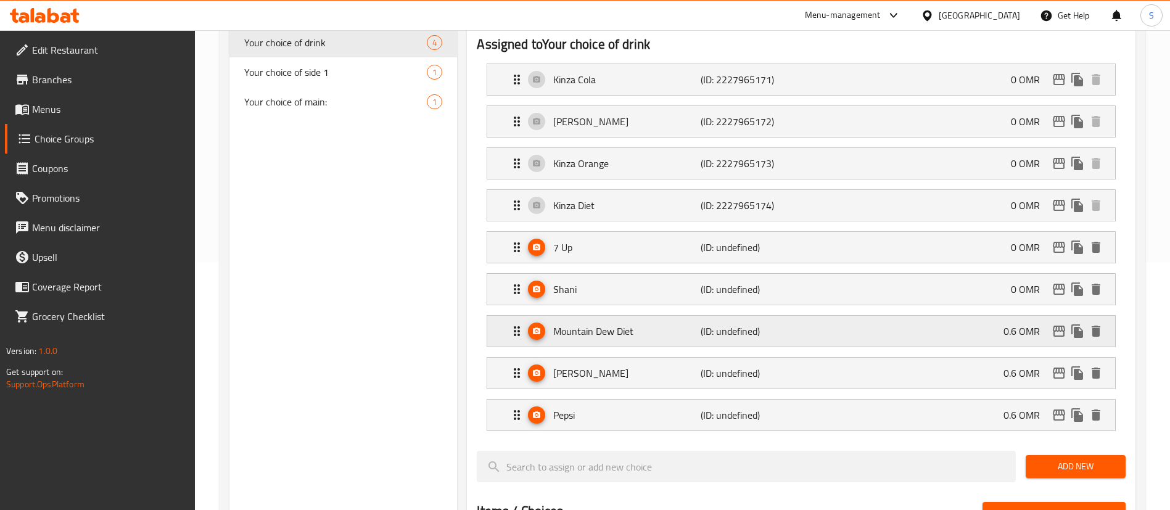
click at [871, 316] on div "Mountain Dew Diet (ID: undefined) 0.6 OMR" at bounding box center [804, 331] width 591 height 31
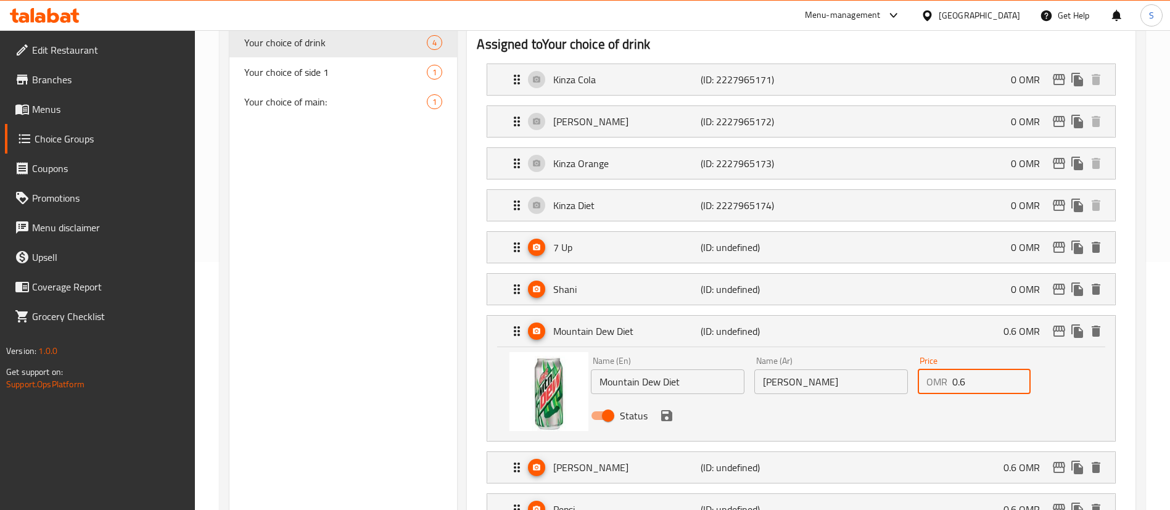
click at [967, 369] on input "0.6" at bounding box center [991, 381] width 78 height 25
click at [665, 408] on icon "save" at bounding box center [666, 415] width 15 height 15
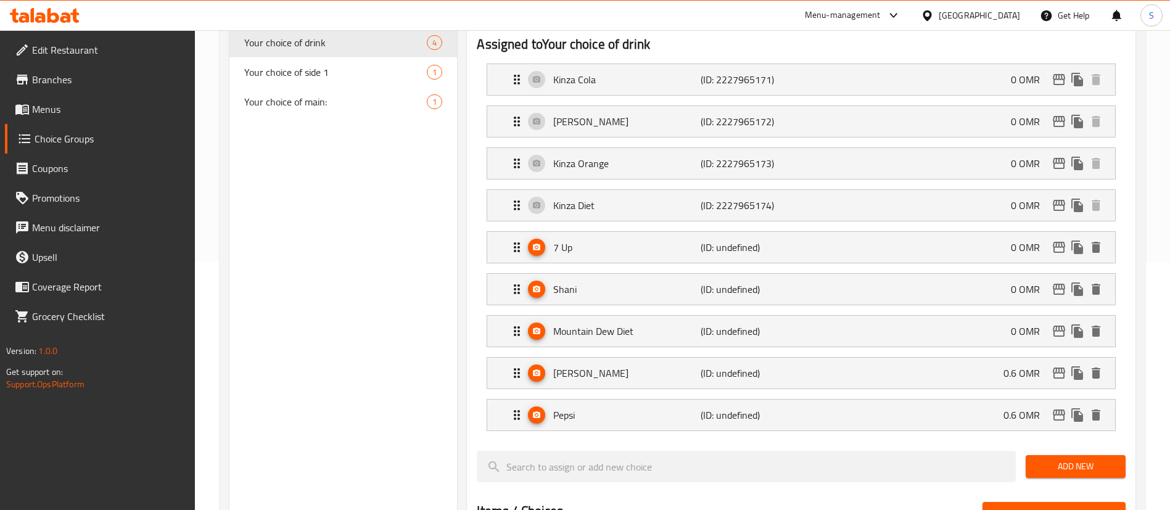
type input "0"
click at [879, 358] on div "[PERSON_NAME] (ID: undefined) 0.6 OMR" at bounding box center [804, 373] width 591 height 31
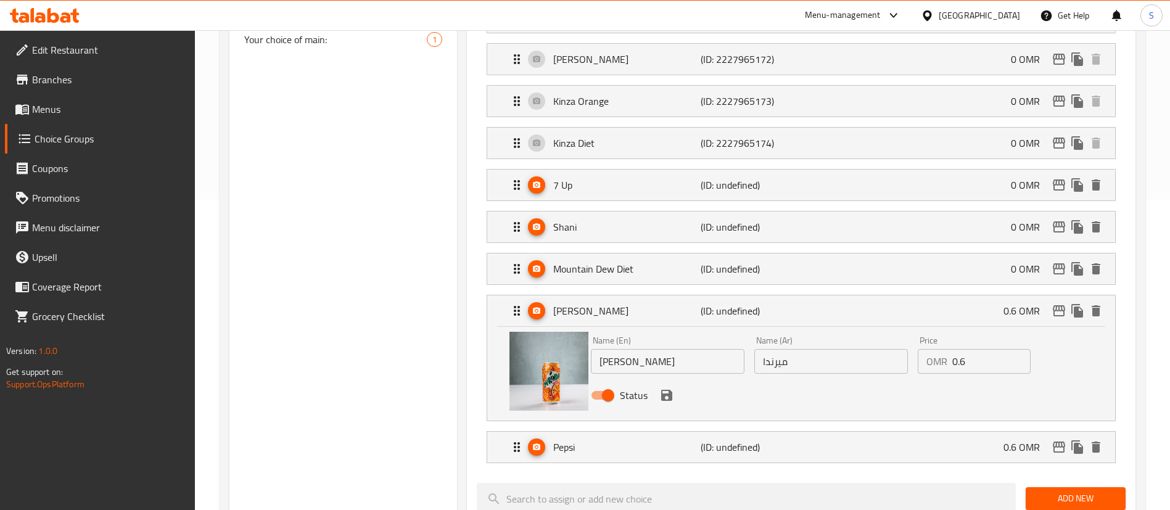
scroll to position [318, 0]
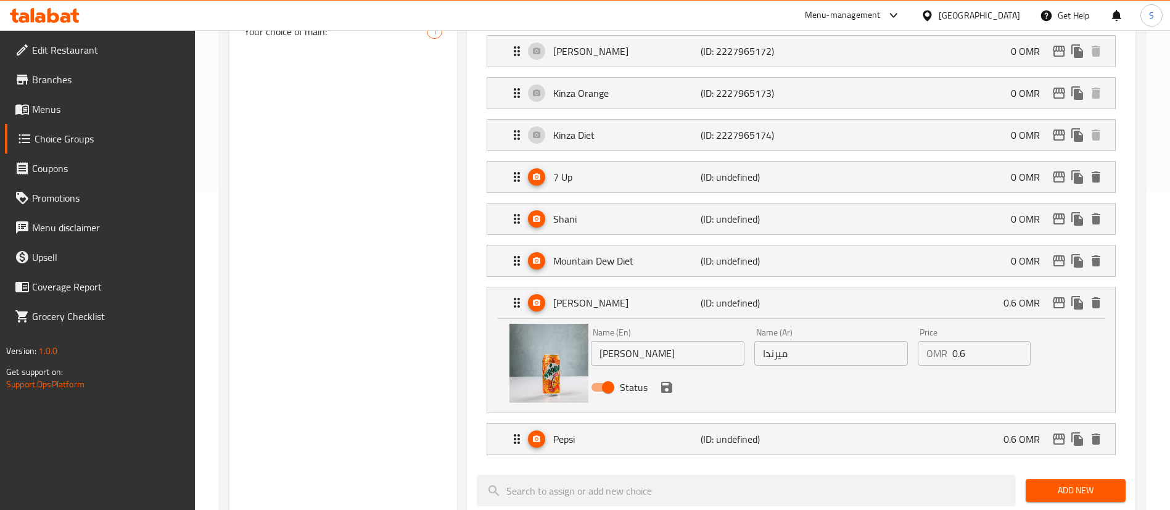
click at [950, 341] on div "OMR 0.6 Price" at bounding box center [974, 353] width 113 height 25
click at [955, 341] on input "0.60" at bounding box center [991, 353] width 78 height 25
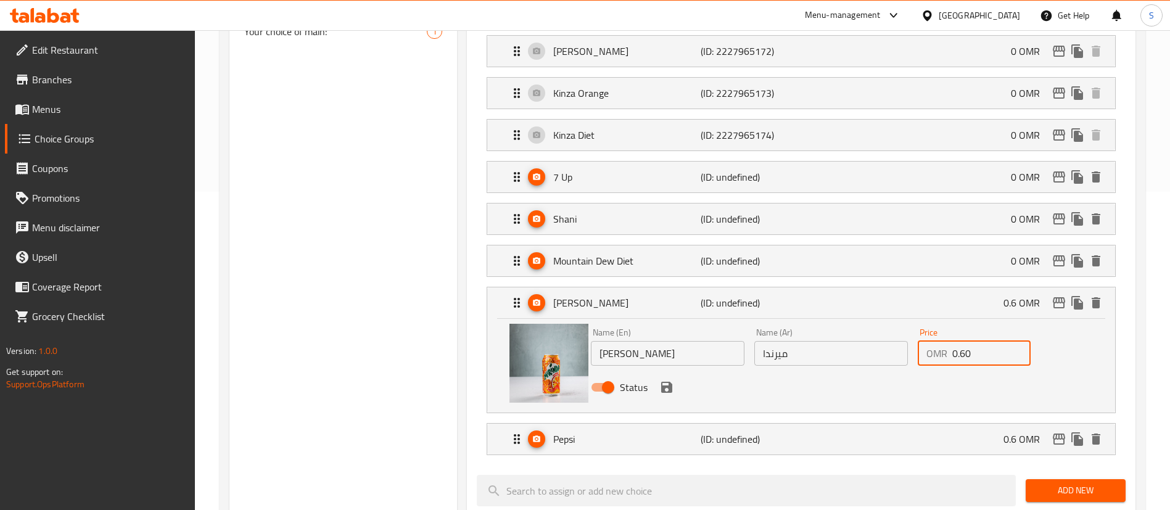
click at [955, 341] on input "0.60" at bounding box center [991, 353] width 78 height 25
click at [673, 380] on icon "save" at bounding box center [666, 387] width 15 height 15
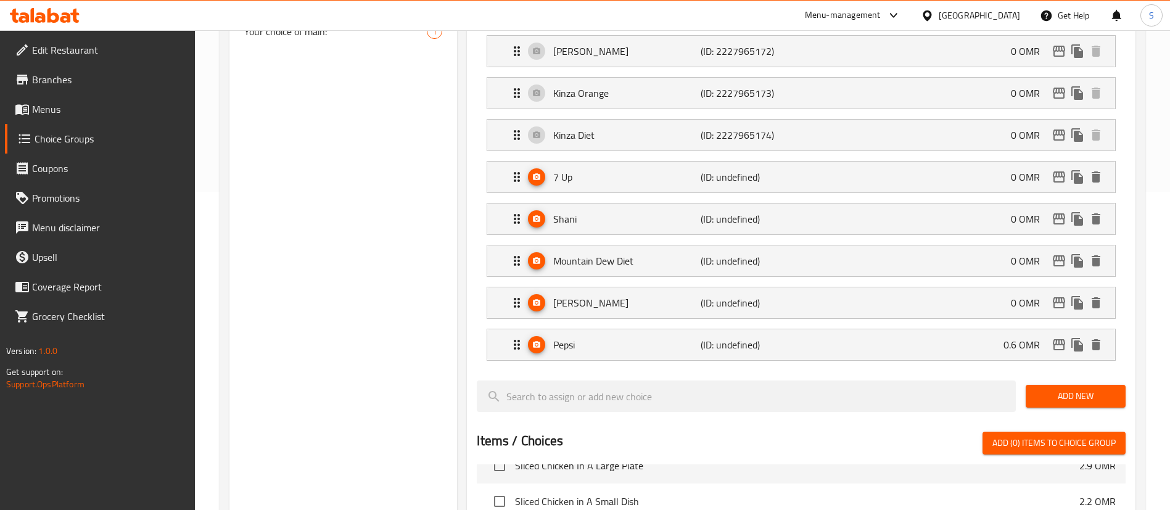
type input "0"
click at [949, 329] on div "Pepsi (ID: undefined) 0.6 OMR" at bounding box center [804, 344] width 591 height 31
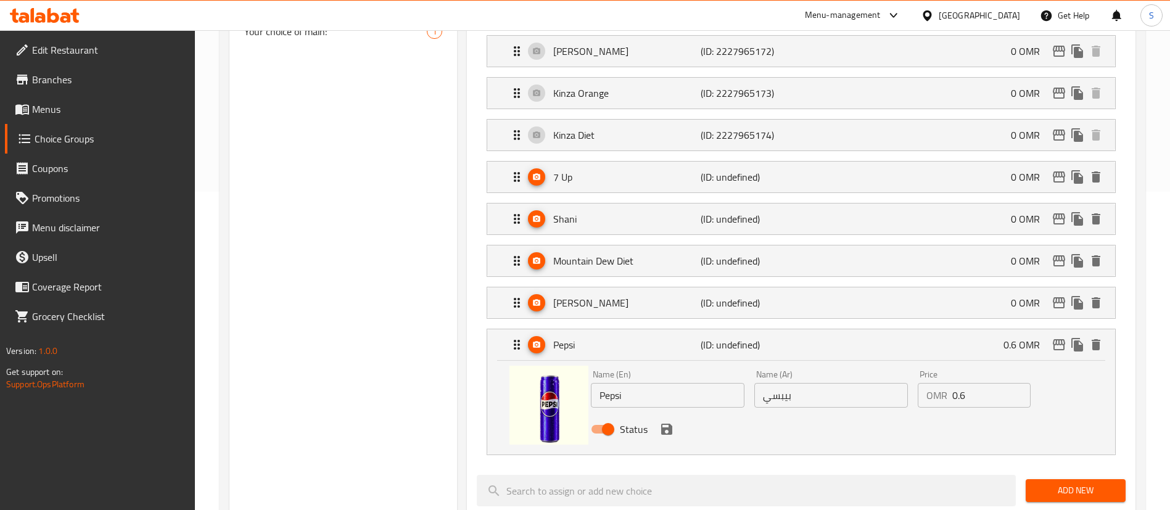
click at [971, 383] on input "0.6" at bounding box center [991, 395] width 78 height 25
click at [666, 422] on icon "save" at bounding box center [666, 429] width 15 height 15
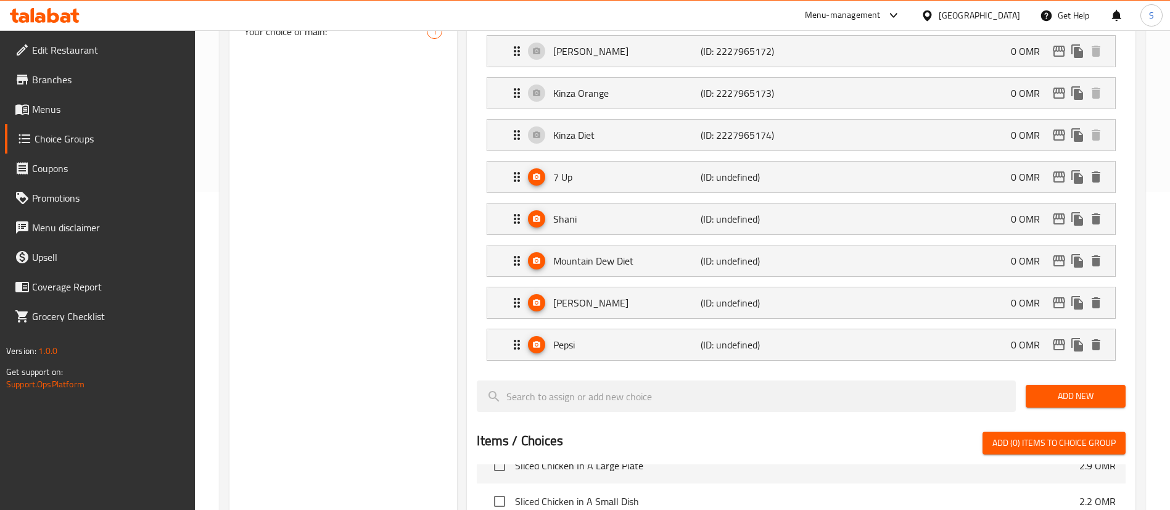
type input "0"
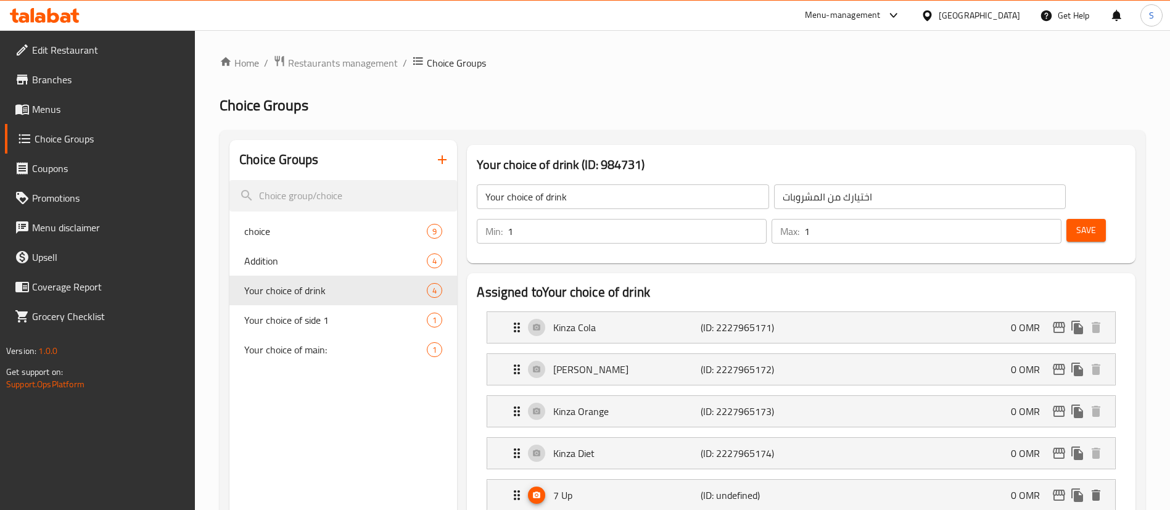
click at [1076, 223] on span "Save" at bounding box center [1086, 230] width 20 height 15
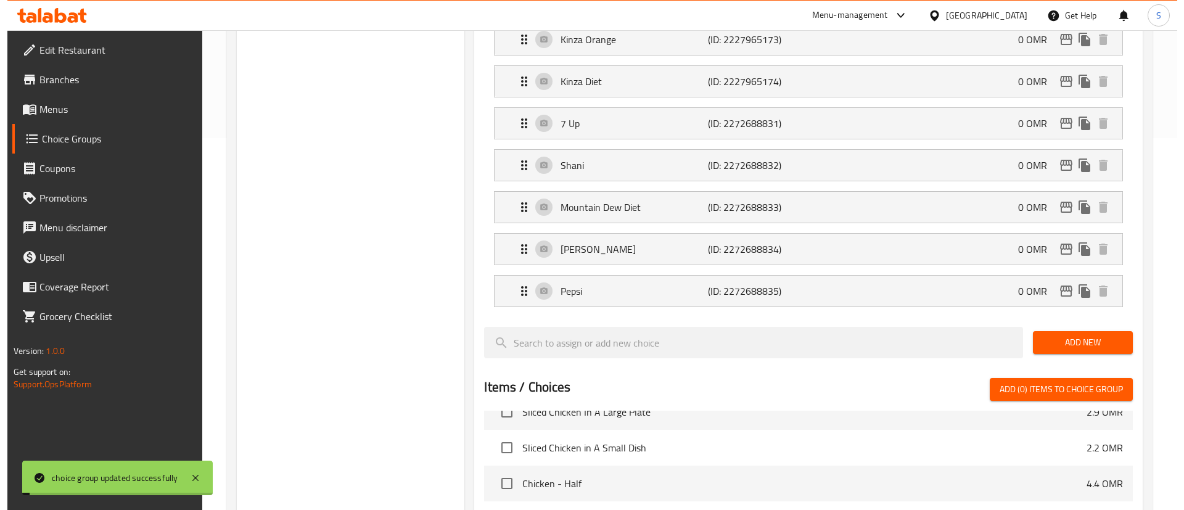
scroll to position [406, 0]
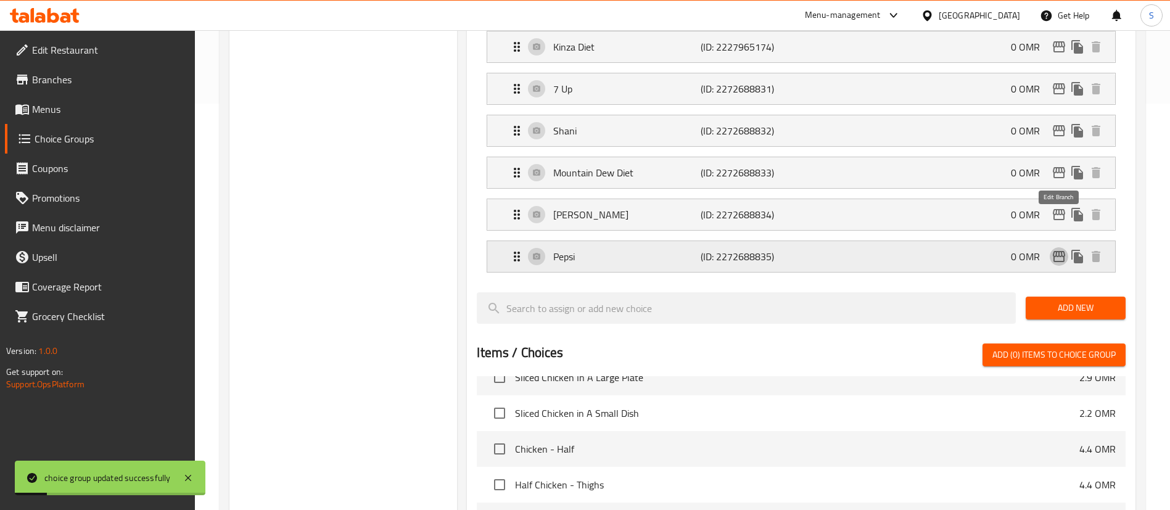
click at [1060, 249] on icon "edit" at bounding box center [1059, 256] width 15 height 15
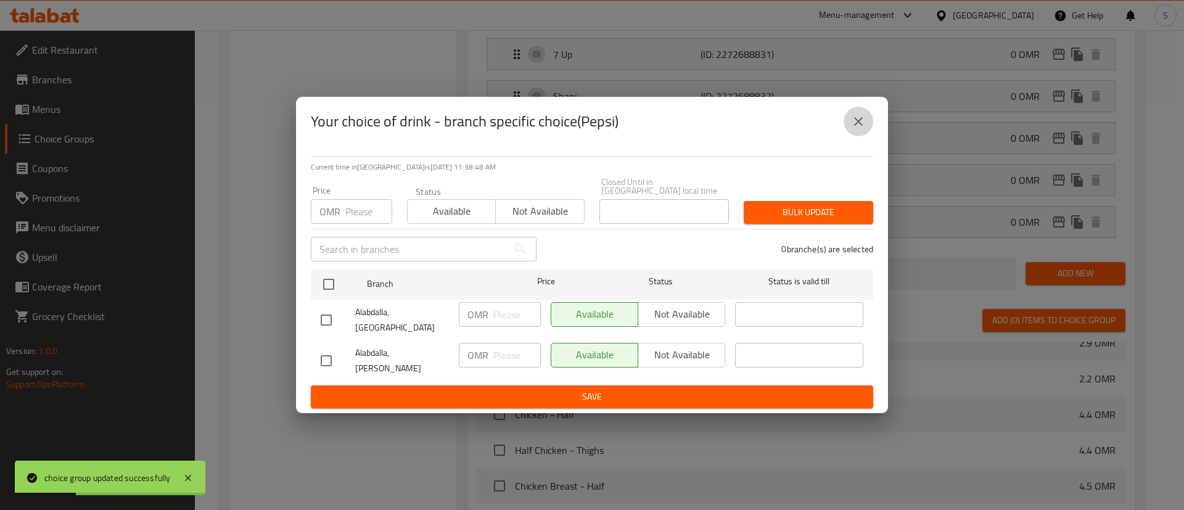
click at [851, 129] on icon "close" at bounding box center [858, 121] width 15 height 15
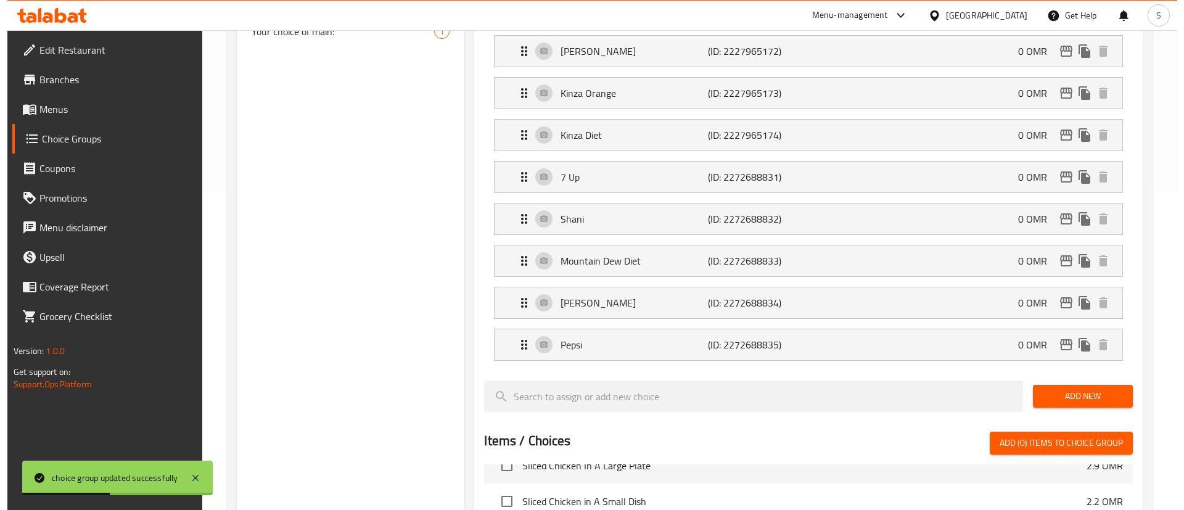
scroll to position [319, 0]
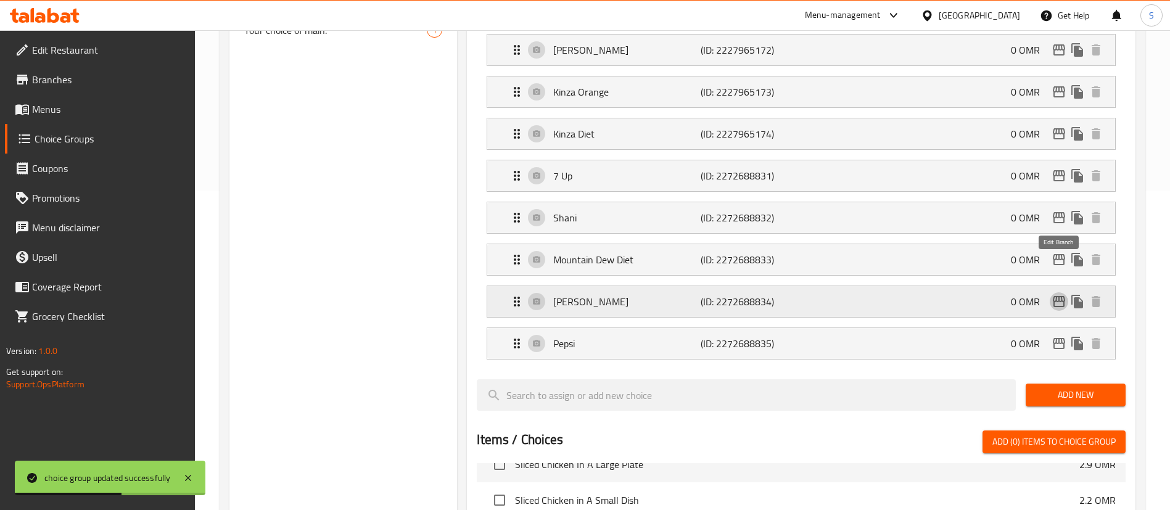
click at [1057, 294] on icon "edit" at bounding box center [1059, 301] width 15 height 15
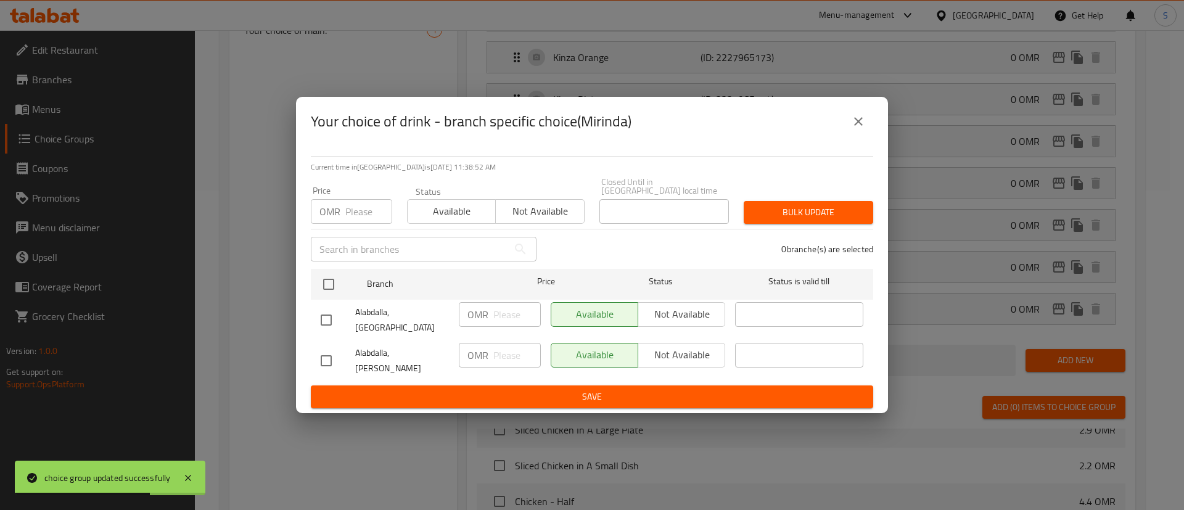
click at [857, 129] on icon "close" at bounding box center [858, 121] width 15 height 15
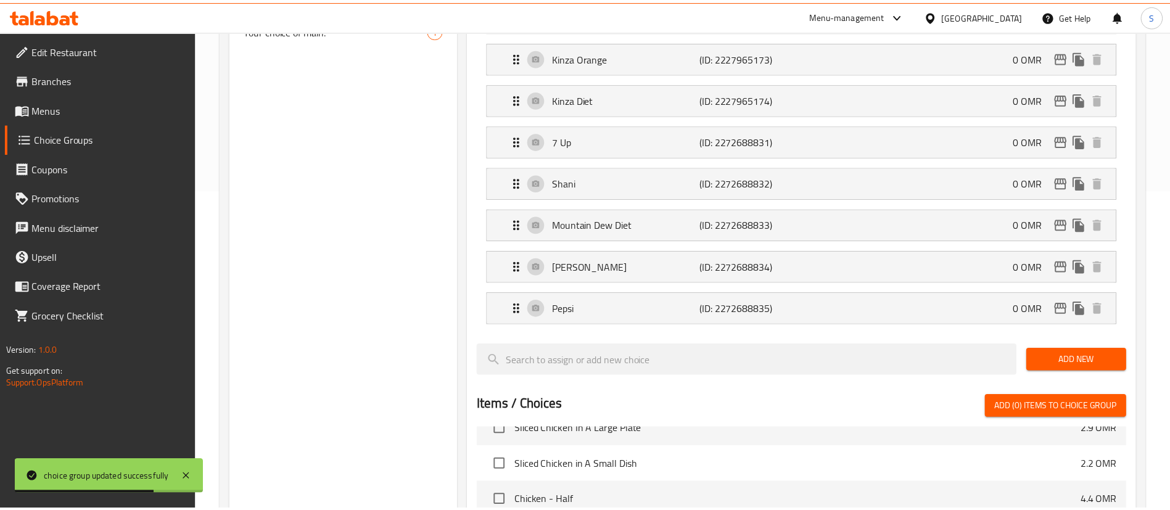
scroll to position [0, 0]
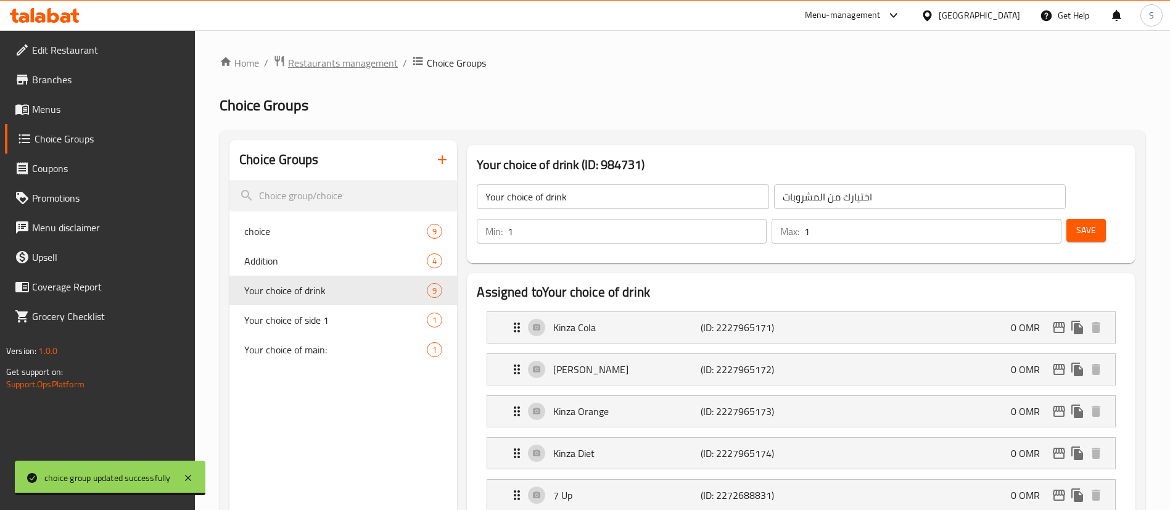
click at [315, 67] on span "Restaurants management" at bounding box center [343, 63] width 110 height 15
